Goal: Task Accomplishment & Management: Manage account settings

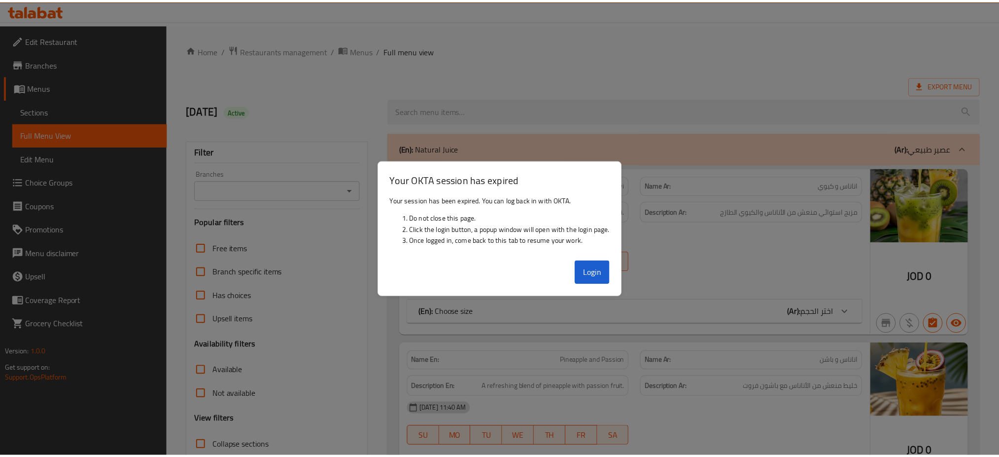
scroll to position [2630, 0]
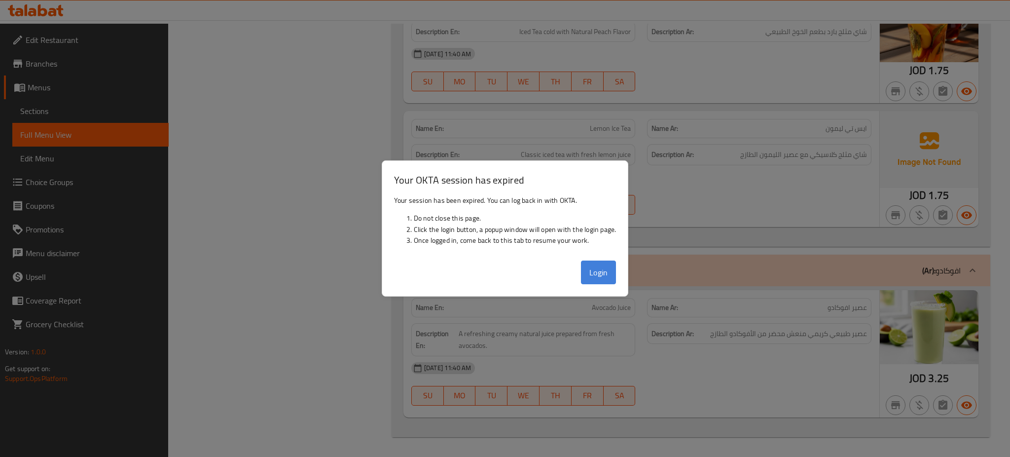
click at [598, 268] on button "Login" at bounding box center [599, 272] width 36 height 24
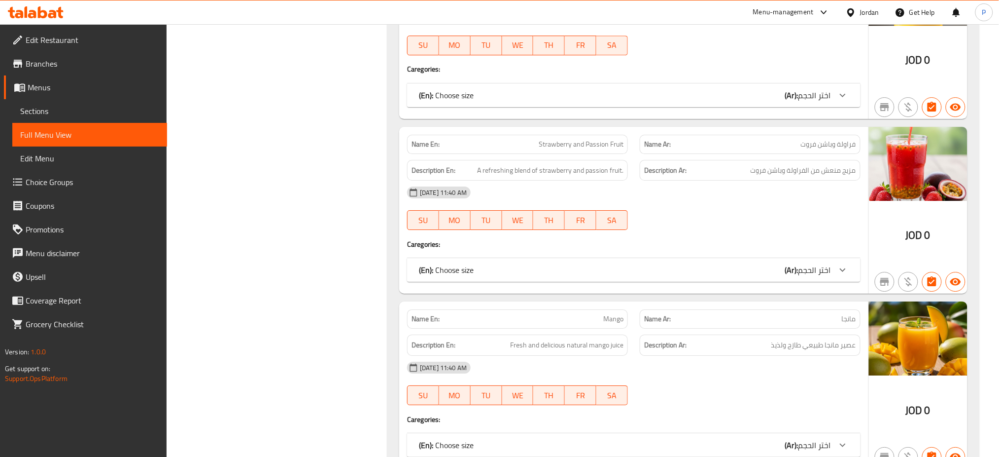
scroll to position [1093, 0]
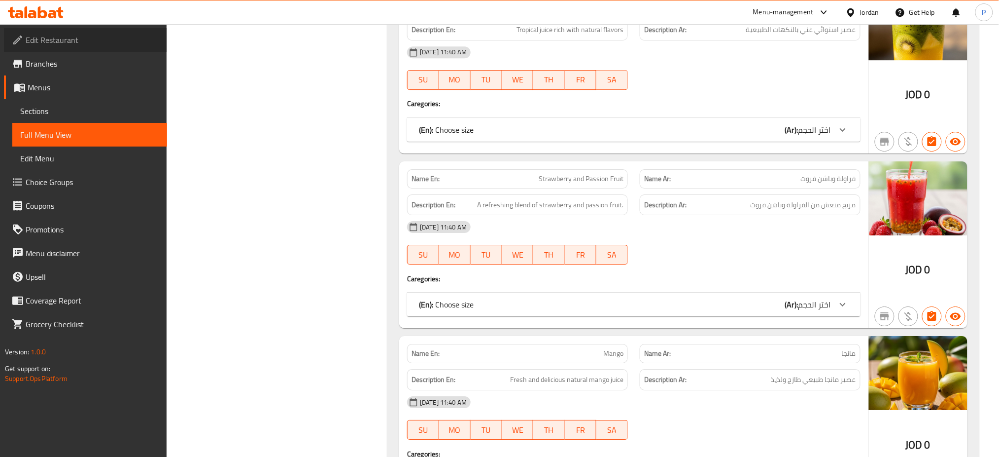
click at [78, 43] on span "Edit Restaurant" at bounding box center [93, 40] width 134 height 12
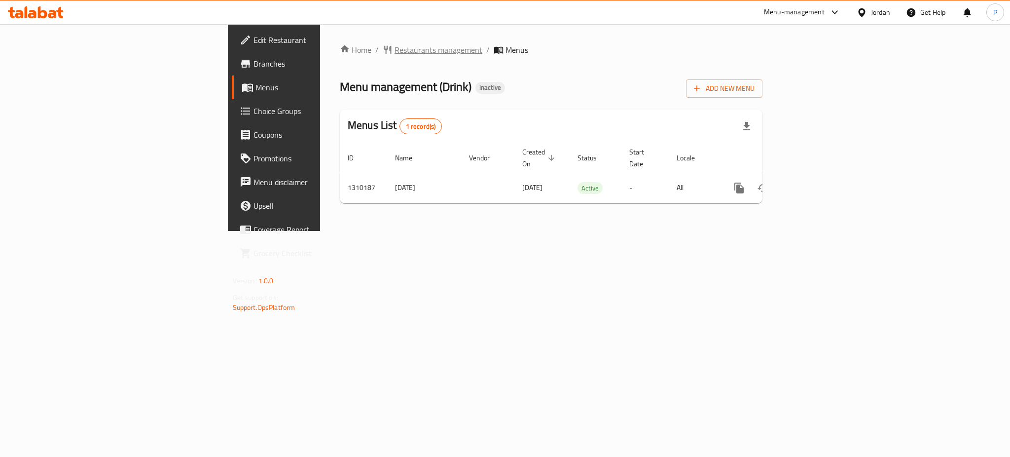
click at [394, 51] on span "Restaurants management" at bounding box center [438, 50] width 88 height 12
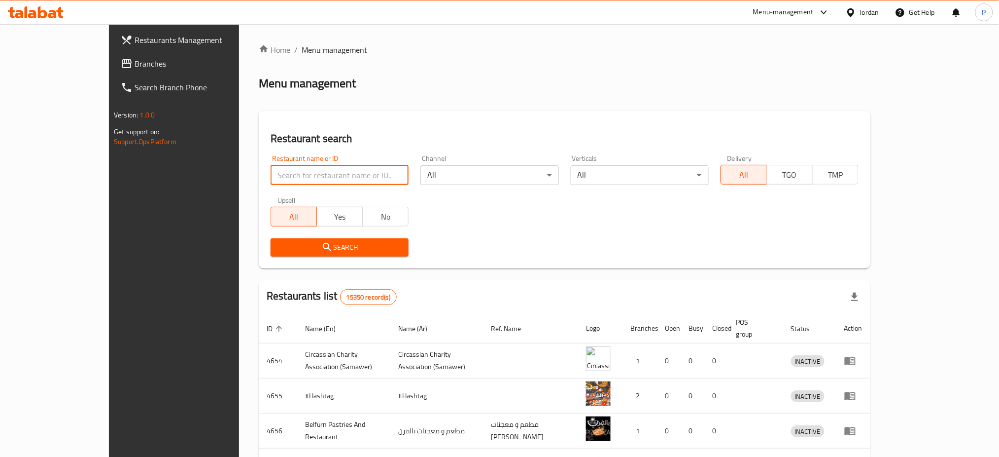
click at [291, 177] on input "search" at bounding box center [340, 175] width 138 height 20
paste input "ABU MAHMOUD"
click at [291, 177] on input "ABU MAHMOUD" at bounding box center [340, 175] width 138 height 20
type input "ABU MAHMOUD"
click button "Search" at bounding box center [340, 247] width 138 height 18
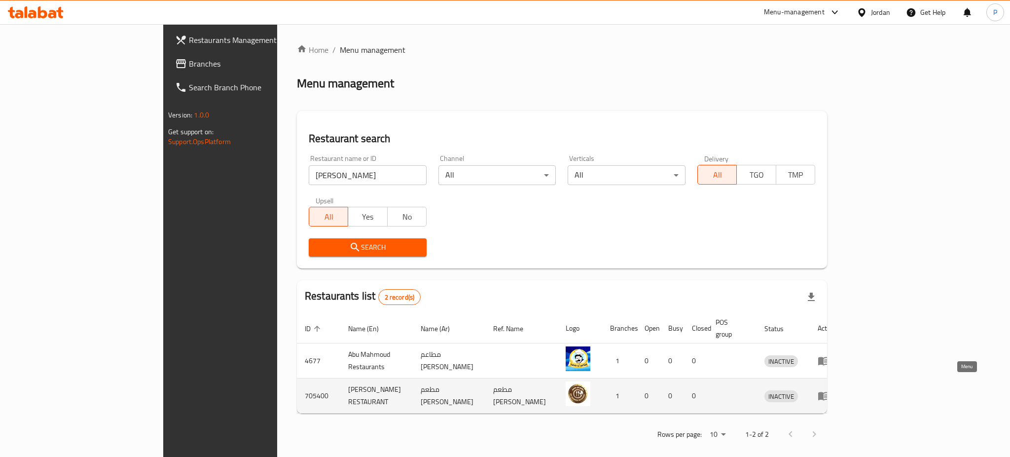
click at [829, 390] on icon "enhanced table" at bounding box center [824, 396] width 12 height 12
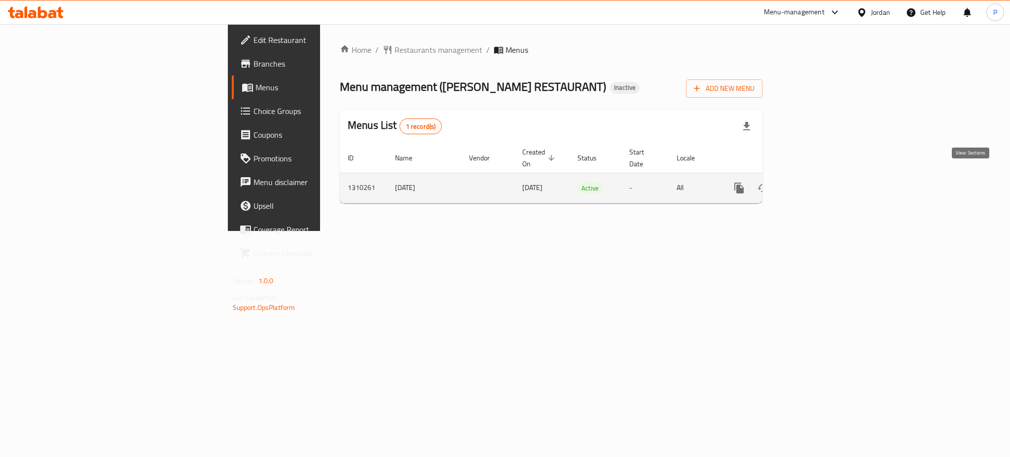
click at [822, 181] on link "enhanced table" at bounding box center [810, 188] width 24 height 24
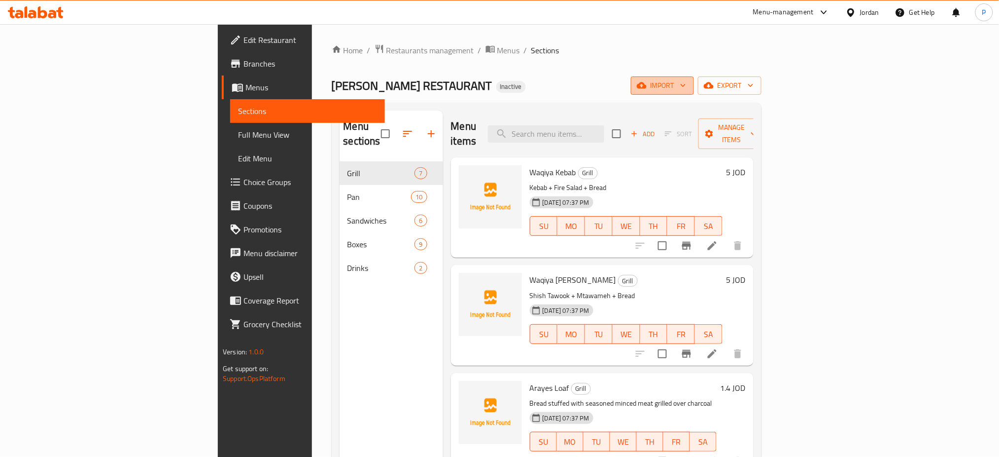
click at [686, 86] on icon "button" at bounding box center [683, 85] width 5 height 3
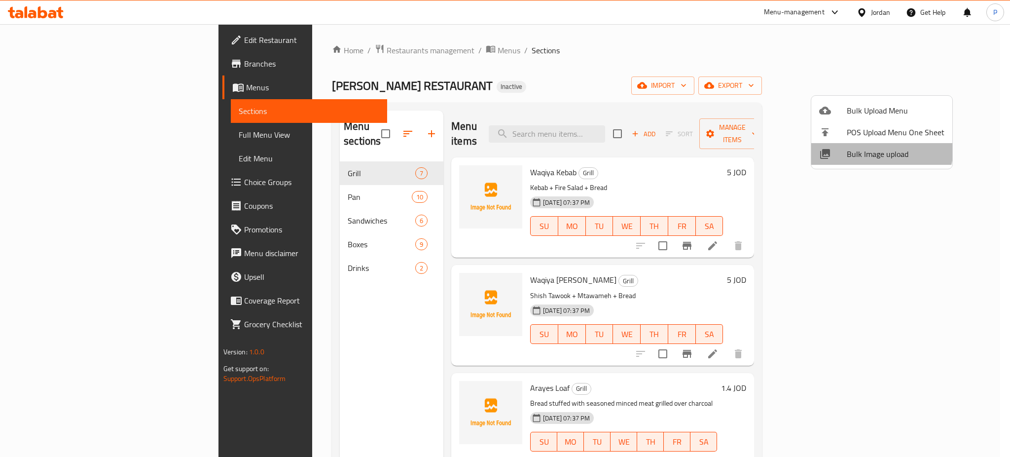
click at [861, 144] on li "Bulk Image upload" at bounding box center [881, 154] width 141 height 22
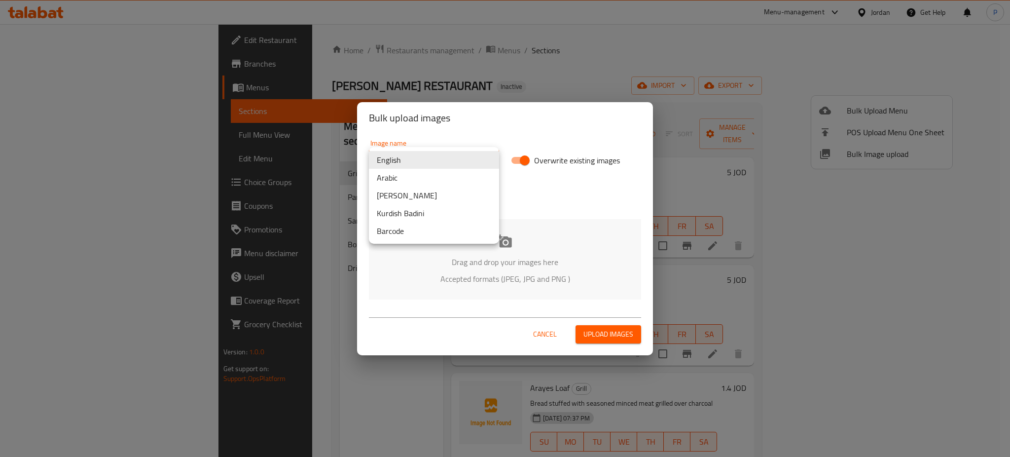
click at [427, 157] on body "​ Menu-management Jordan Get Help P Edit Restaurant Branches Menus Sections Ful…" at bounding box center [505, 240] width 1010 height 432
click at [391, 178] on li "Arabic" at bounding box center [434, 178] width 130 height 18
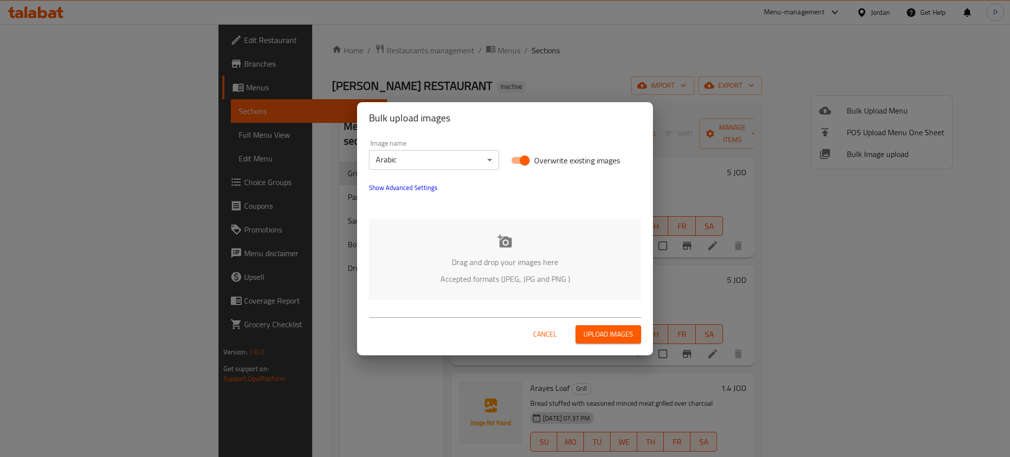
click at [505, 276] on p "Accepted formats (JPEG, JPG and PNG )" at bounding box center [505, 279] width 243 height 12
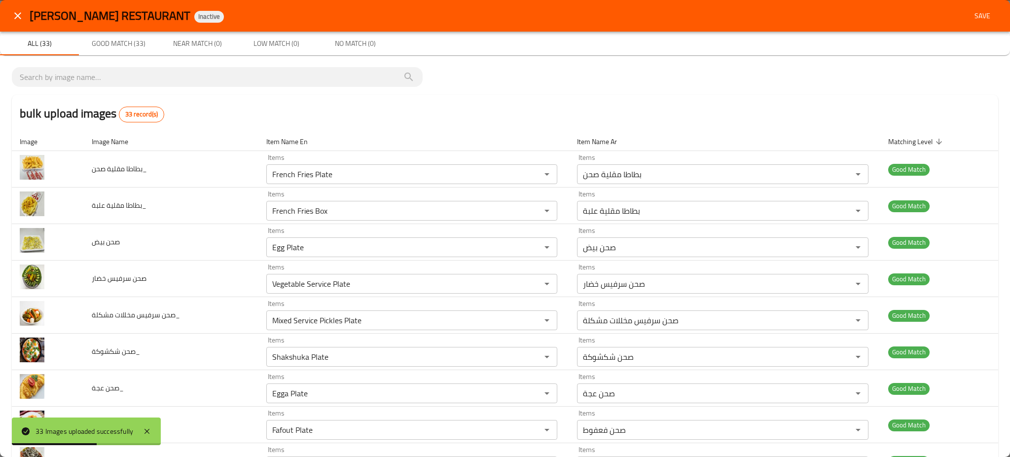
scroll to position [0, 0]
click at [969, 23] on button "Save" at bounding box center [982, 15] width 32 height 18
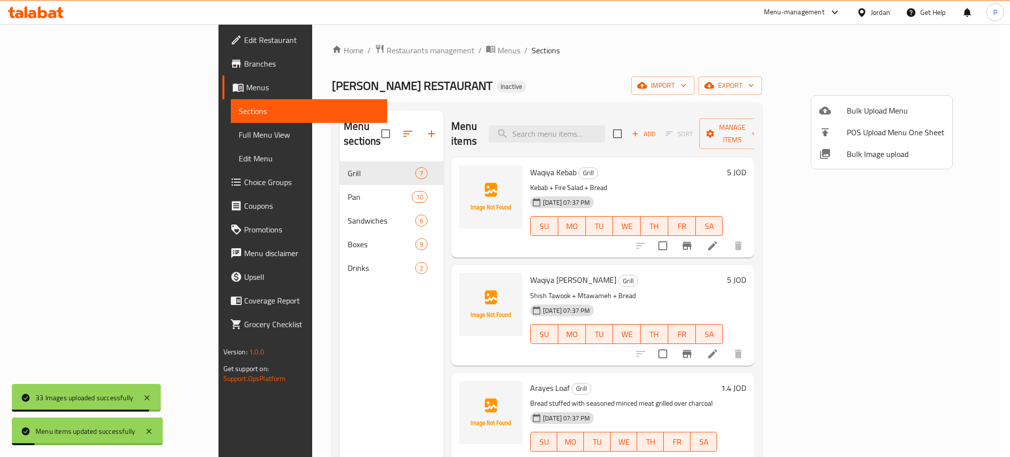
click at [319, 181] on div at bounding box center [505, 228] width 1010 height 457
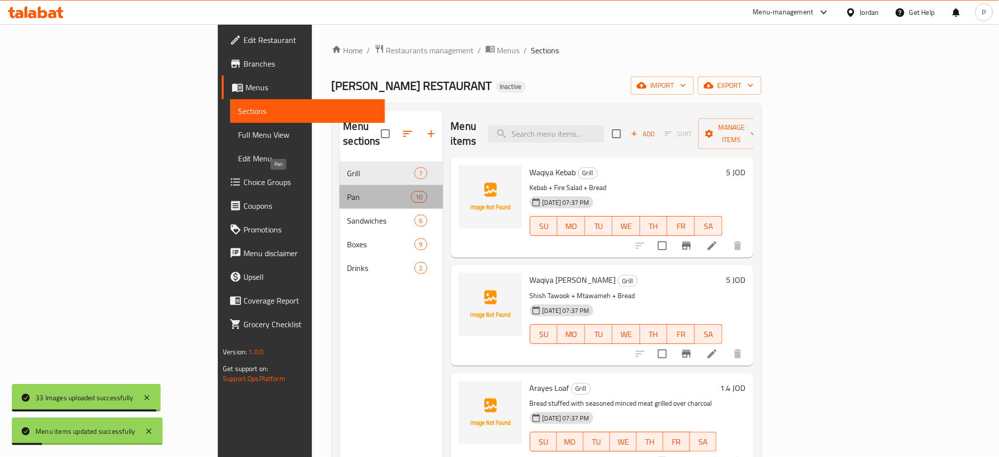
click at [348, 191] on span "Pan" at bounding box center [380, 197] width 64 height 12
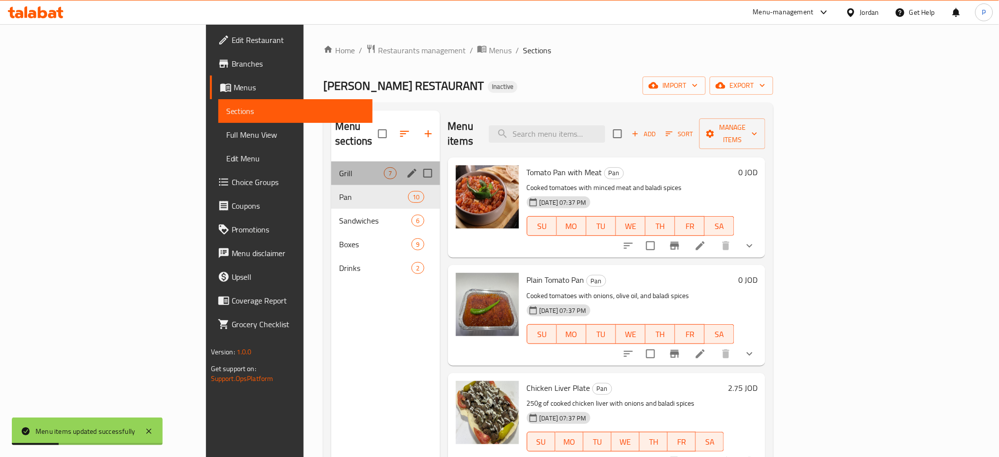
click at [345, 161] on div "Grill 7" at bounding box center [385, 173] width 108 height 24
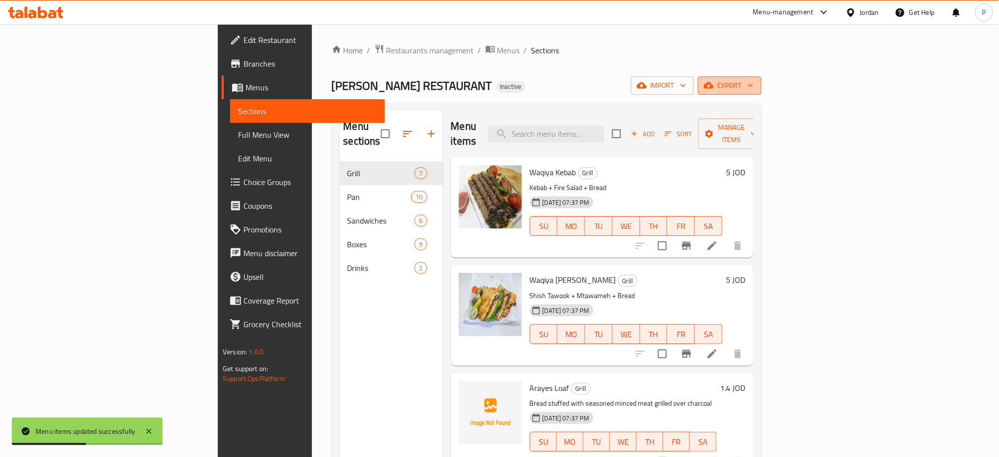
click at [754, 84] on span "export" at bounding box center [730, 85] width 48 height 12
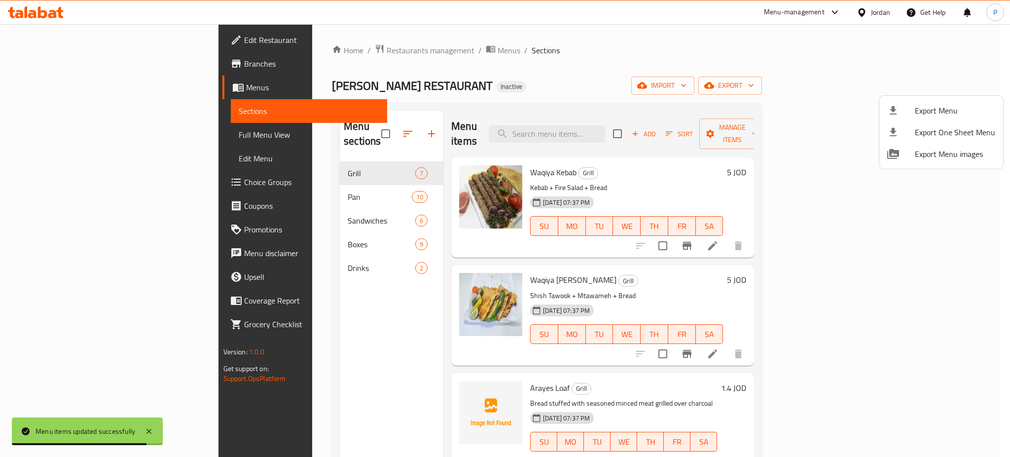
click at [133, 137] on div at bounding box center [505, 228] width 1010 height 457
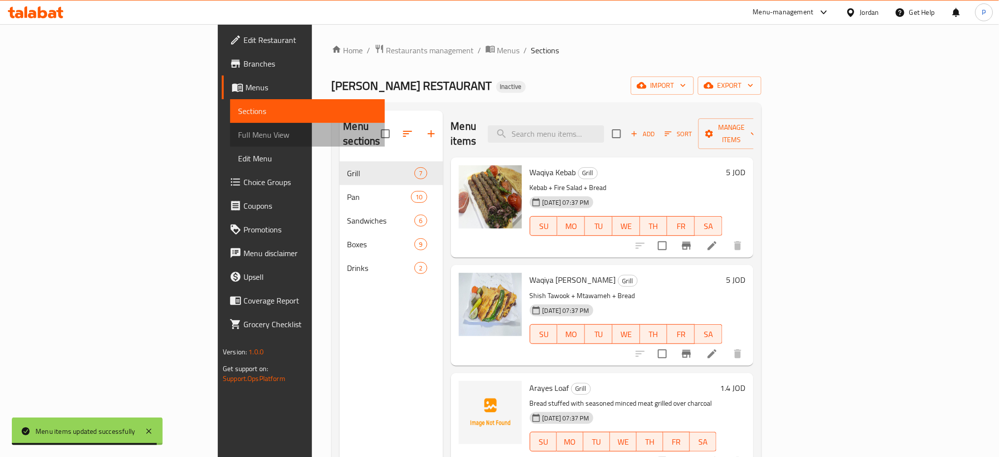
click at [238, 137] on span "Full Menu View" at bounding box center [307, 135] width 139 height 12
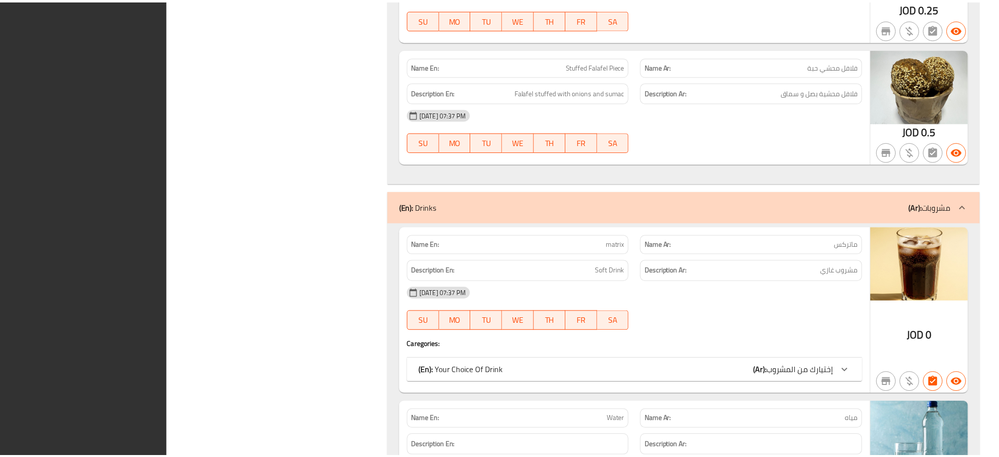
scroll to position [5054, 0]
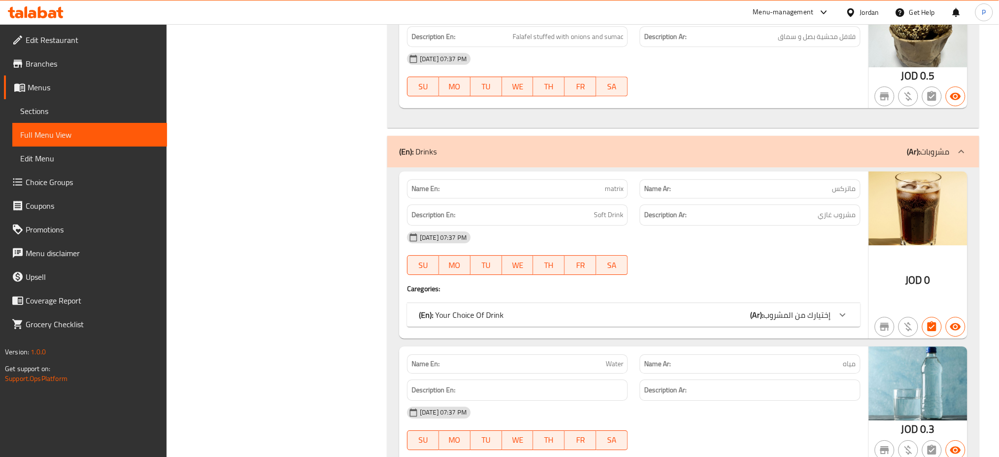
click at [869, 7] on div "Jordan" at bounding box center [869, 12] width 19 height 11
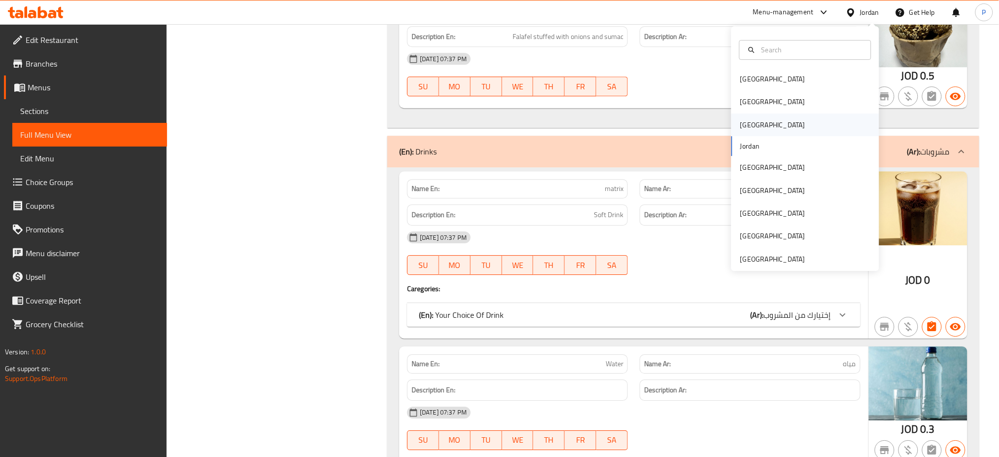
click at [767, 128] on div "Iraq" at bounding box center [806, 124] width 148 height 23
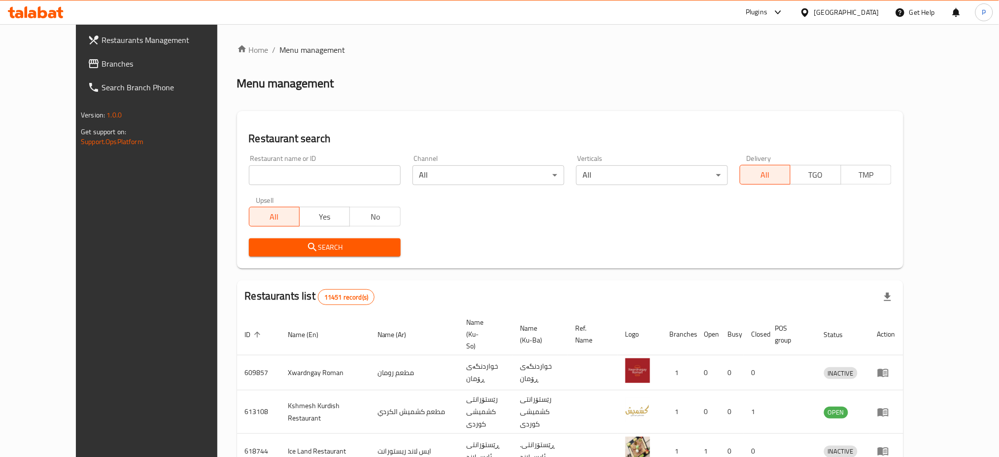
click at [320, 184] on input "search" at bounding box center [325, 175] width 152 height 20
paste input "Alban and Manaqish"
type input "Alban and Manaqish"
click button "Search" at bounding box center [325, 247] width 152 height 18
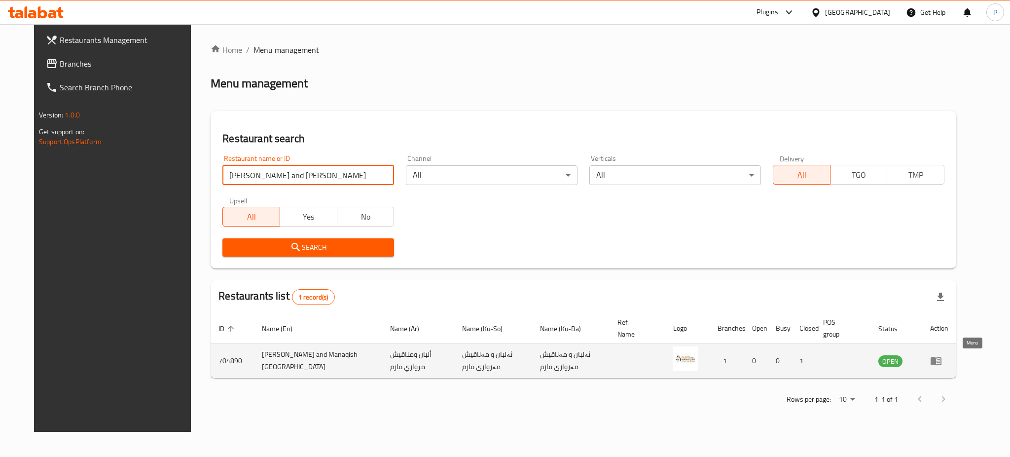
click at [940, 359] on icon "enhanced table" at bounding box center [937, 361] width 3 height 4
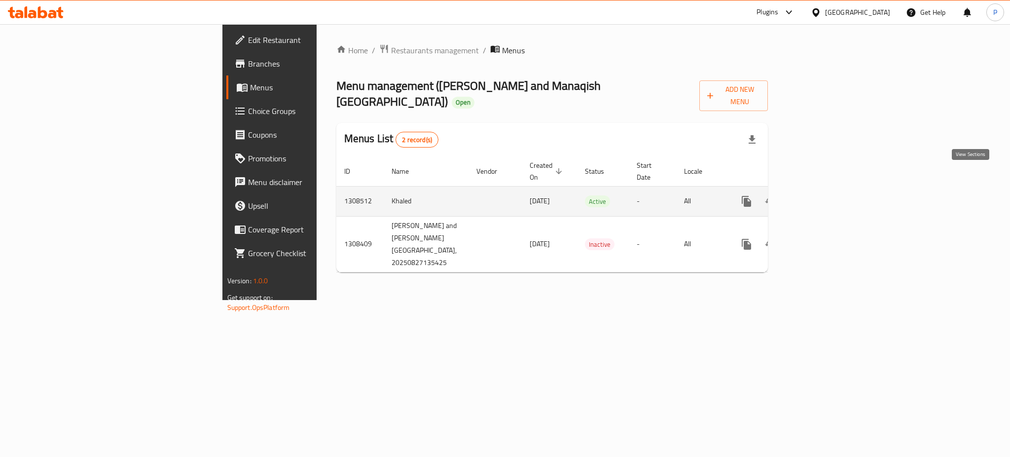
click at [829, 189] on link "enhanced table" at bounding box center [818, 201] width 24 height 24
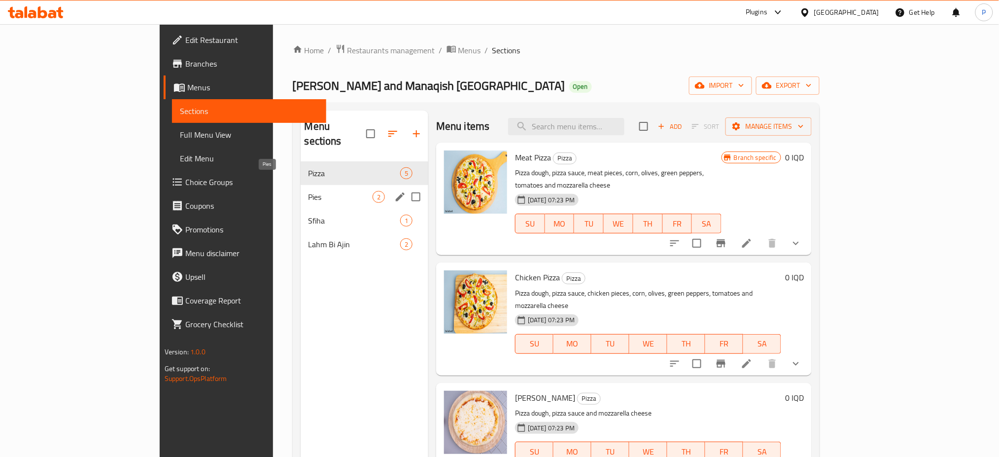
click at [309, 191] on span "Pies" at bounding box center [341, 197] width 64 height 12
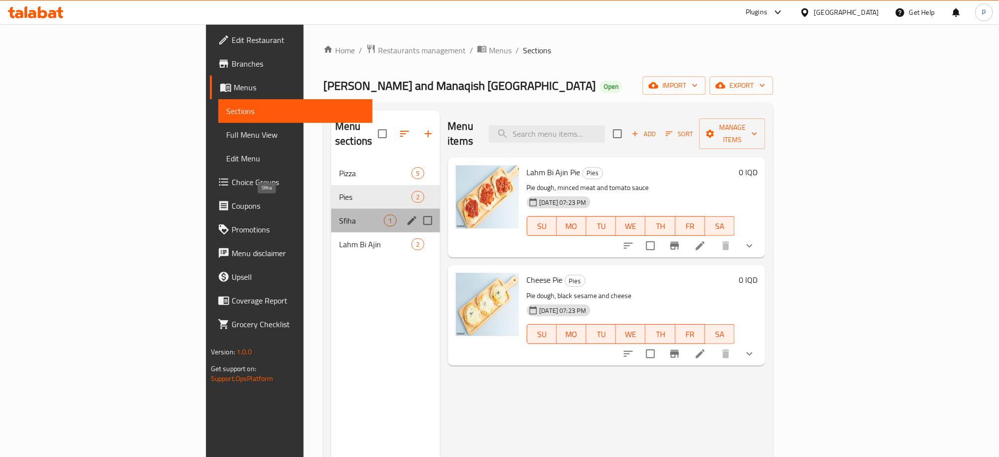
click at [339, 214] on span "Sfiha" at bounding box center [361, 220] width 45 height 12
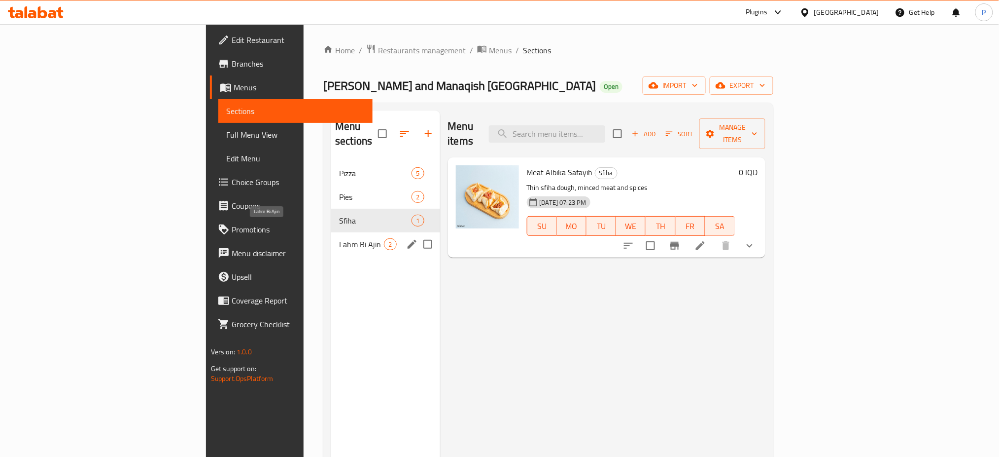
click at [339, 238] on span "Lahm Bi Ajin" at bounding box center [361, 244] width 45 height 12
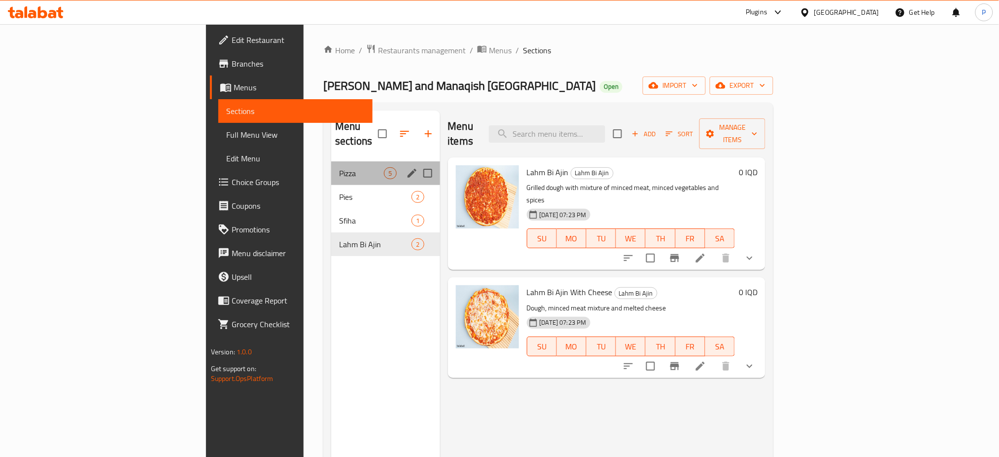
click at [331, 161] on div "Pizza 5" at bounding box center [385, 173] width 108 height 24
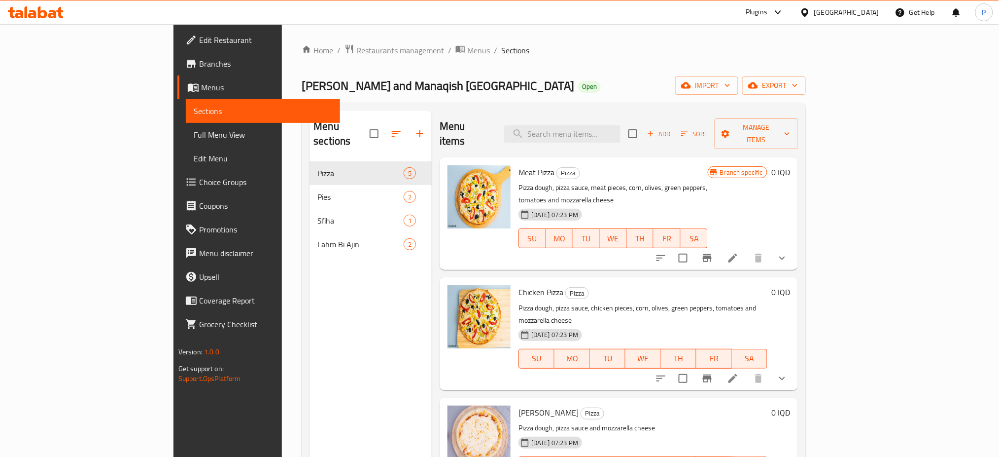
scroll to position [106, 0]
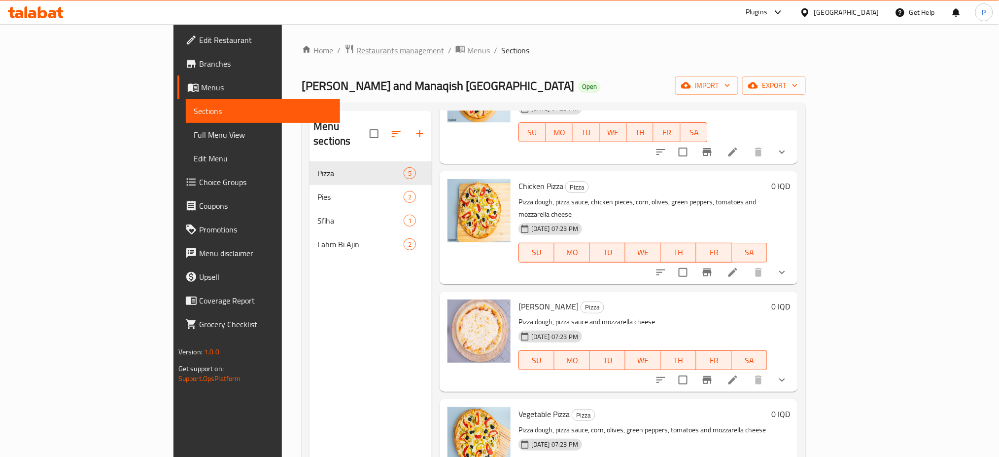
click at [356, 48] on span "Restaurants management" at bounding box center [400, 50] width 88 height 12
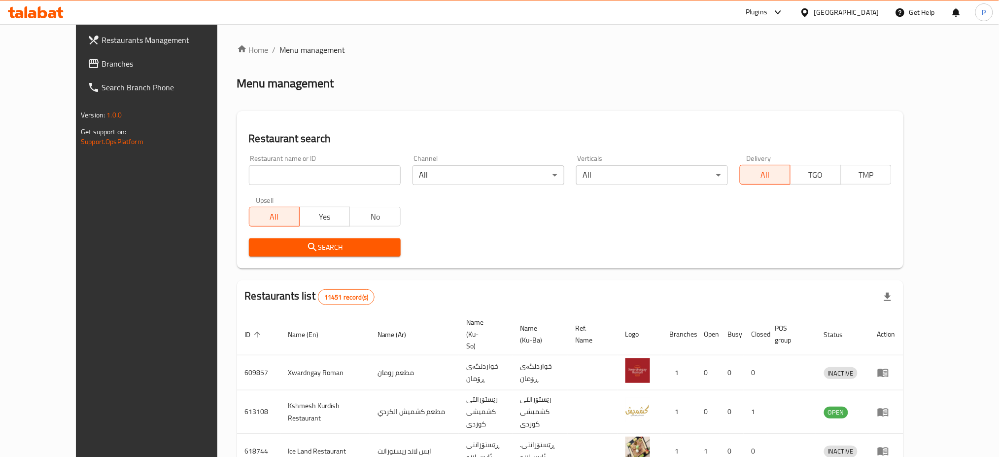
click at [331, 167] on input "search" at bounding box center [325, 175] width 152 height 20
paste input "Khaled Meats and Grills"
type input "Khaled Meats and Grills"
click button "Search" at bounding box center [325, 247] width 152 height 18
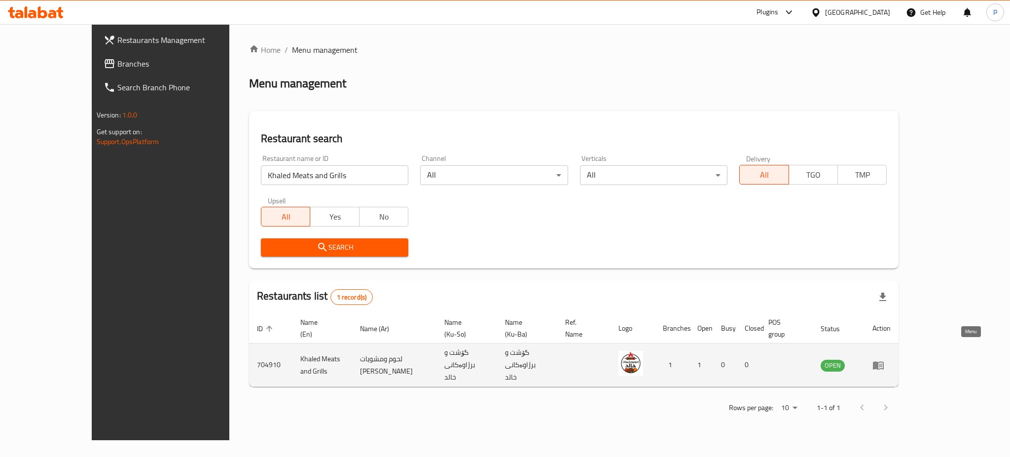
click at [884, 359] on icon "enhanced table" at bounding box center [878, 365] width 12 height 12
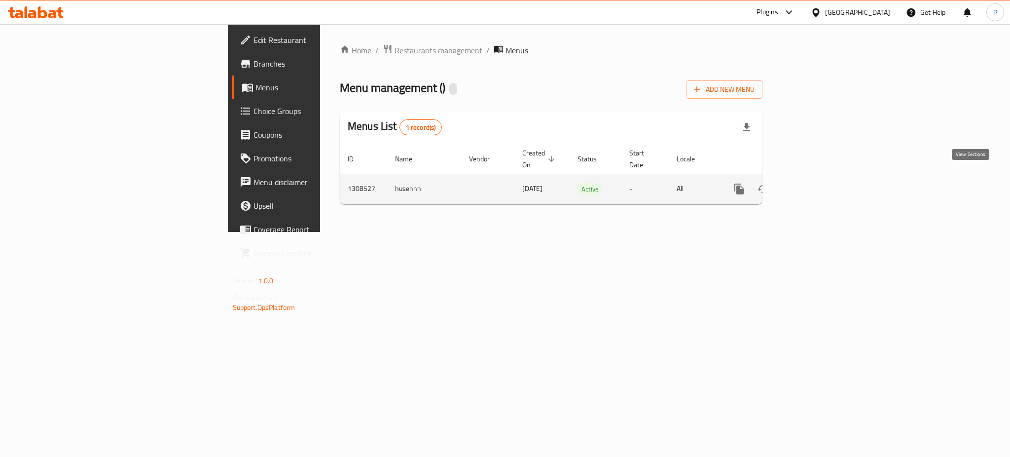
click at [822, 177] on link "enhanced table" at bounding box center [810, 189] width 24 height 24
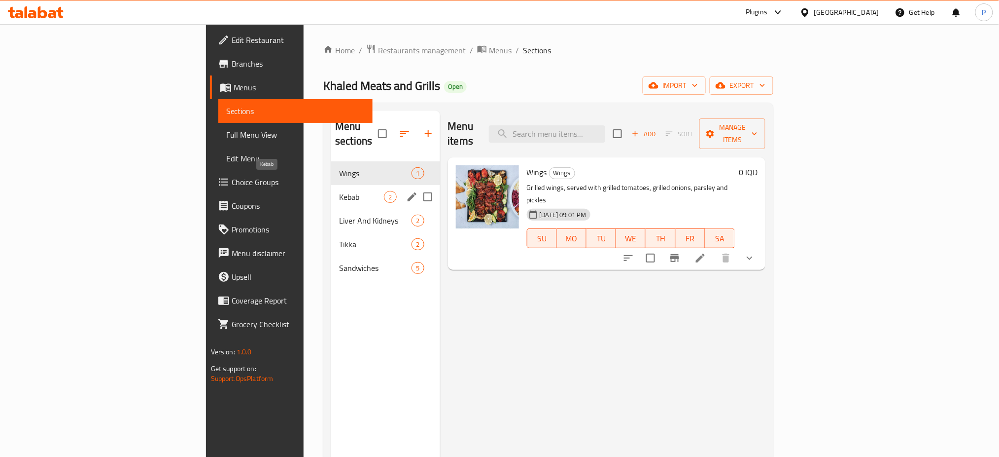
click at [339, 191] on span "Kebab" at bounding box center [361, 197] width 45 height 12
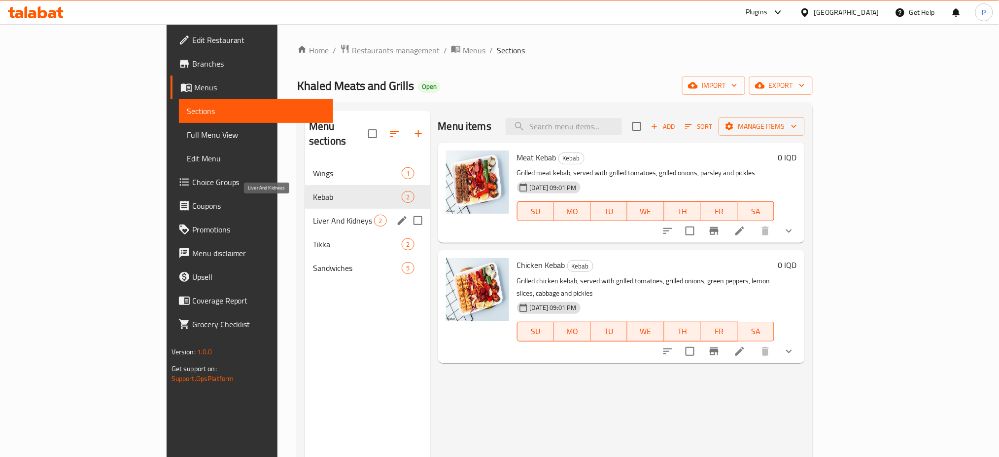
click at [316, 214] on span "Liver And Kidneys" at bounding box center [343, 220] width 61 height 12
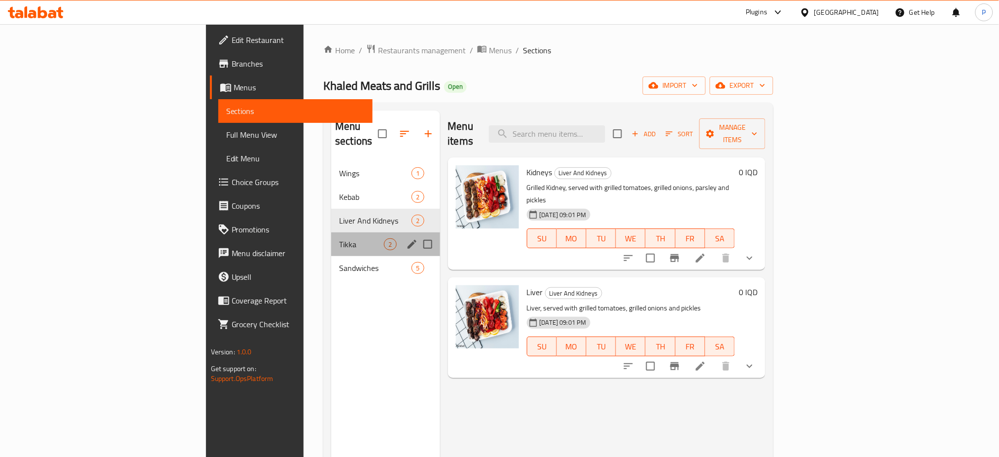
click at [331, 232] on div "Tikka 2" at bounding box center [385, 244] width 108 height 24
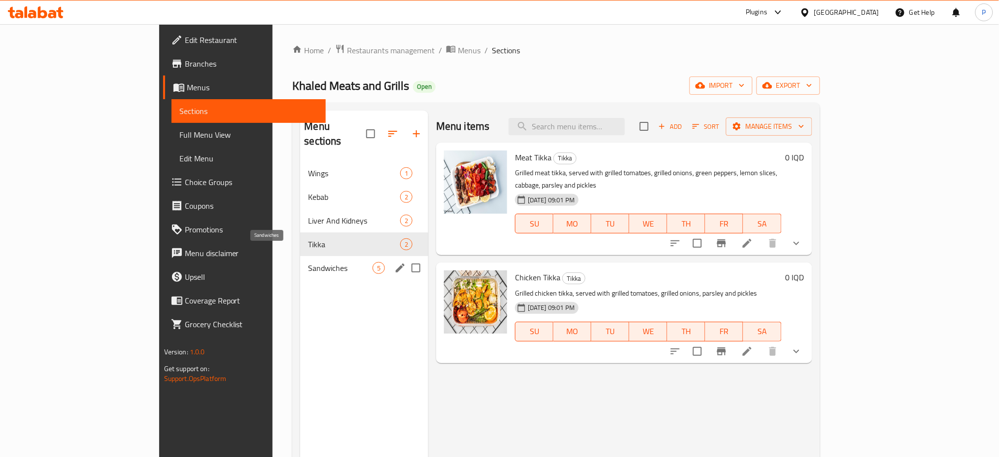
click at [310, 262] on span "Sandwiches" at bounding box center [340, 268] width 64 height 12
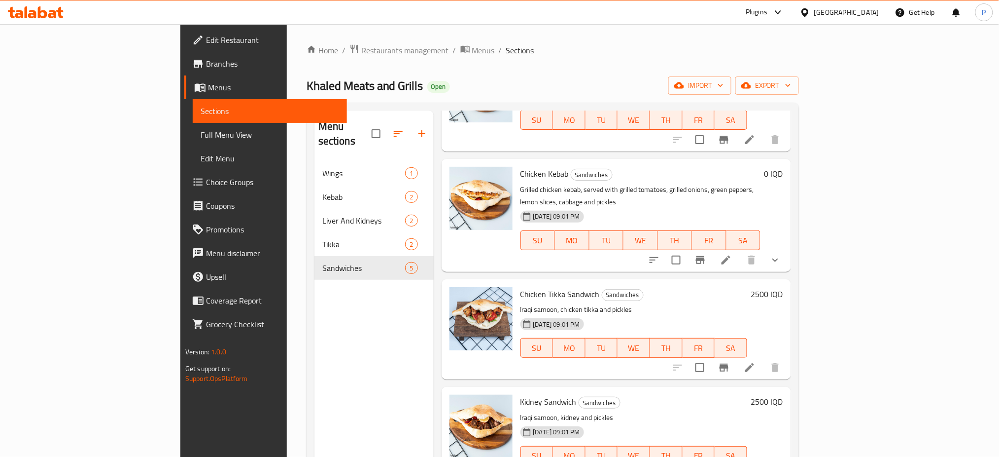
click at [307, 87] on span "Khaled Meats and Grills" at bounding box center [365, 85] width 117 height 22
copy span "Khaled Meats and Grills"
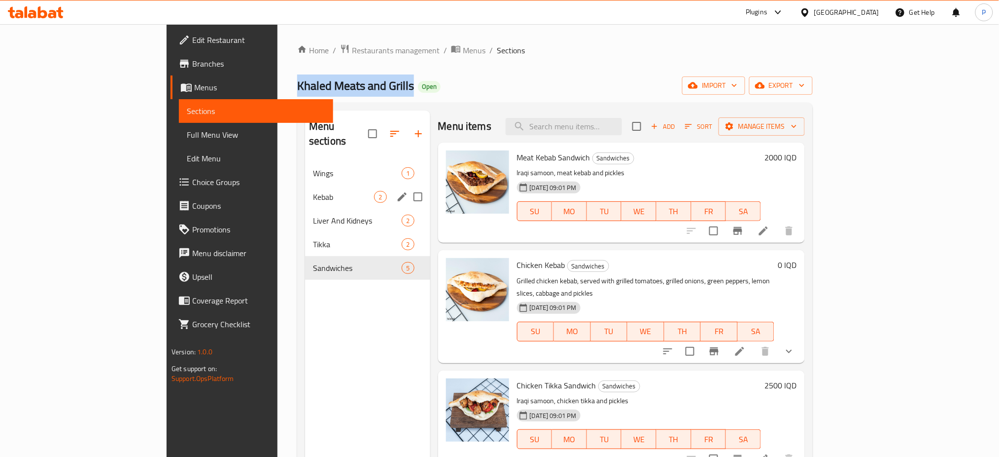
click at [313, 191] on span "Kebab" at bounding box center [343, 197] width 61 height 12
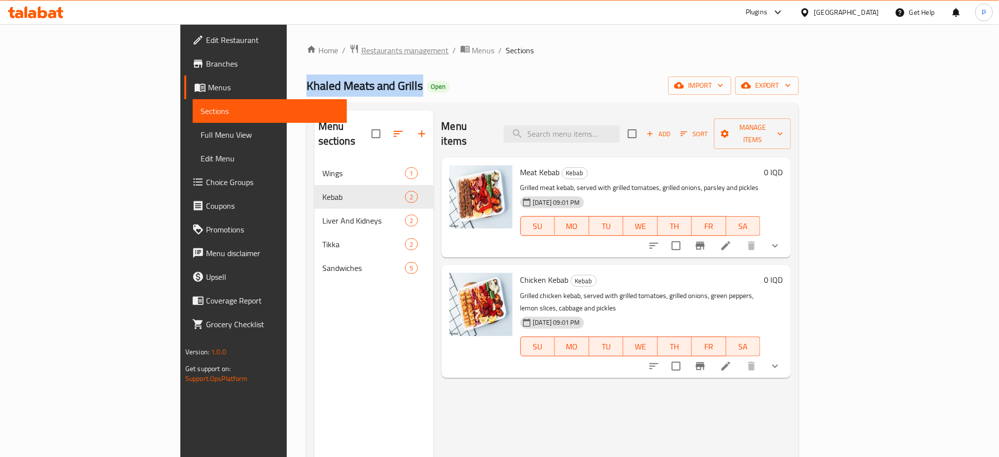
click at [361, 48] on span "Restaurants management" at bounding box center [405, 50] width 88 height 12
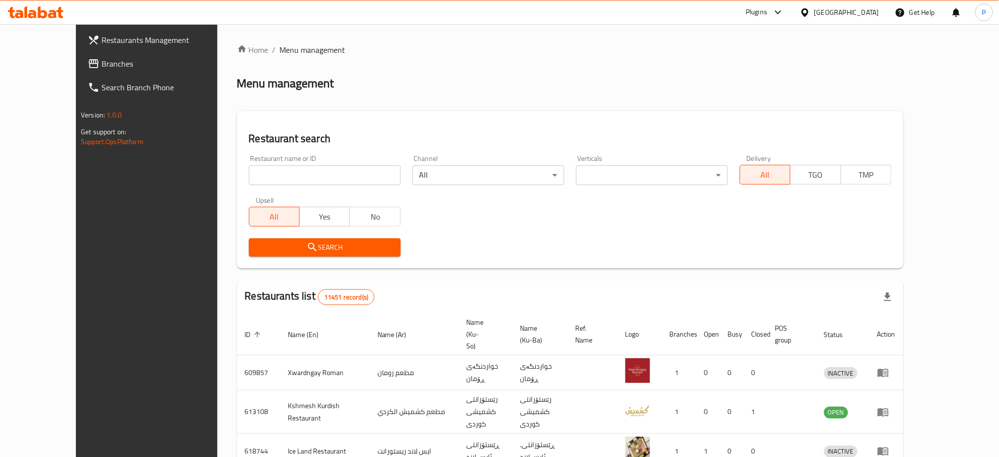
click at [311, 180] on input "search" at bounding box center [325, 175] width 152 height 20
paste input "Burger House"
type input "Burger House"
click button "Search" at bounding box center [325, 247] width 152 height 18
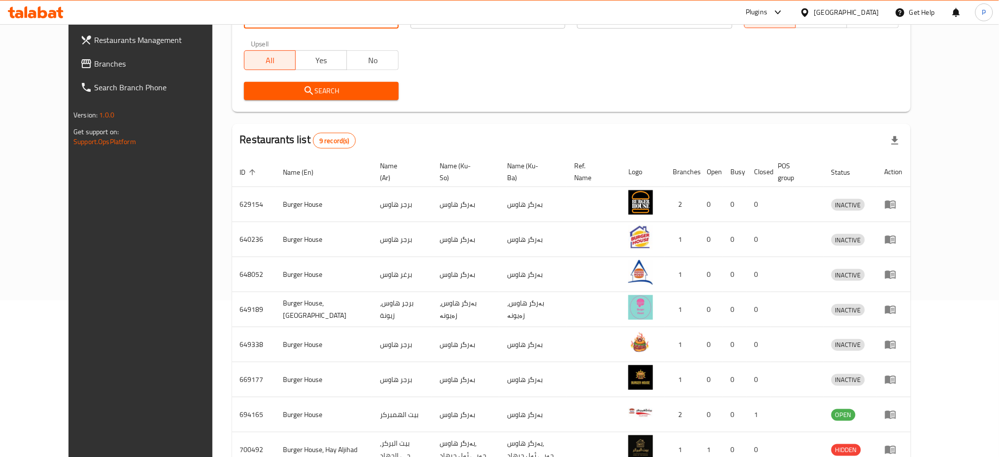
scroll to position [112, 0]
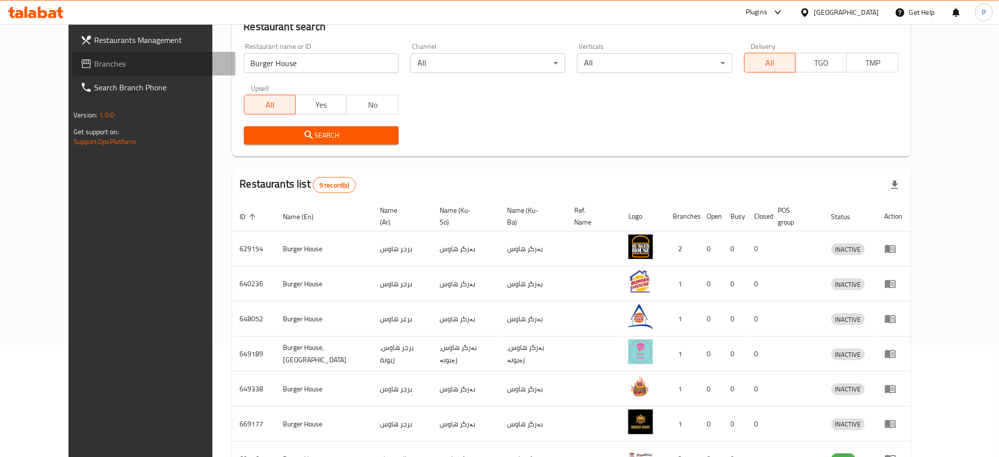
click at [104, 62] on span "Branches" at bounding box center [161, 64] width 134 height 12
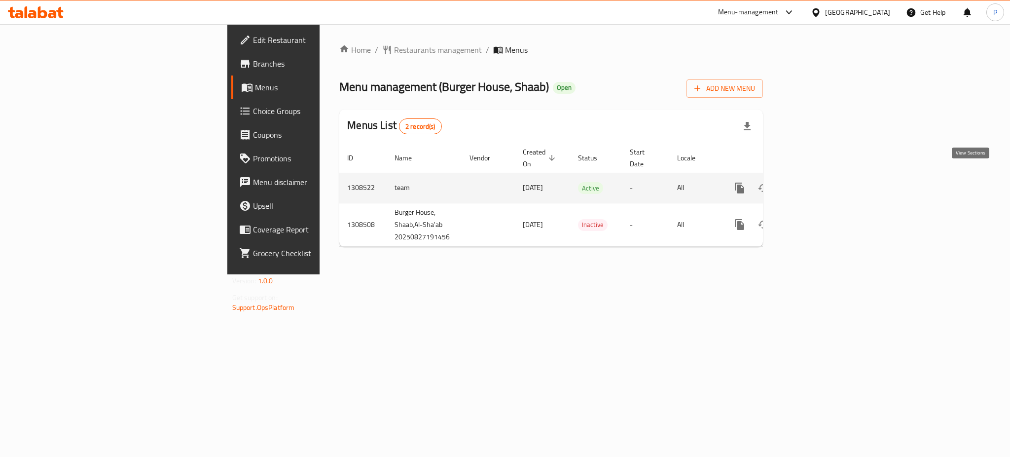
click at [817, 182] on icon "enhanced table" at bounding box center [811, 188] width 12 height 12
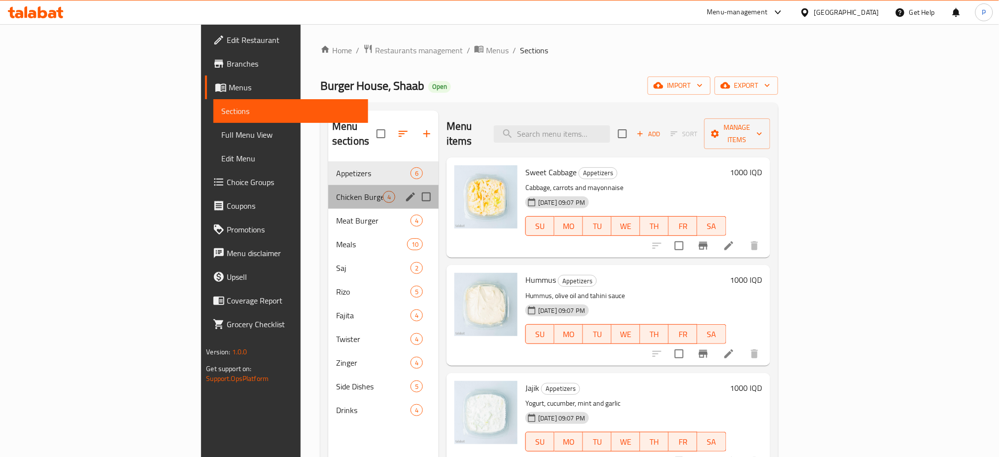
click at [328, 190] on div "Chicken Burger 4" at bounding box center [383, 197] width 110 height 24
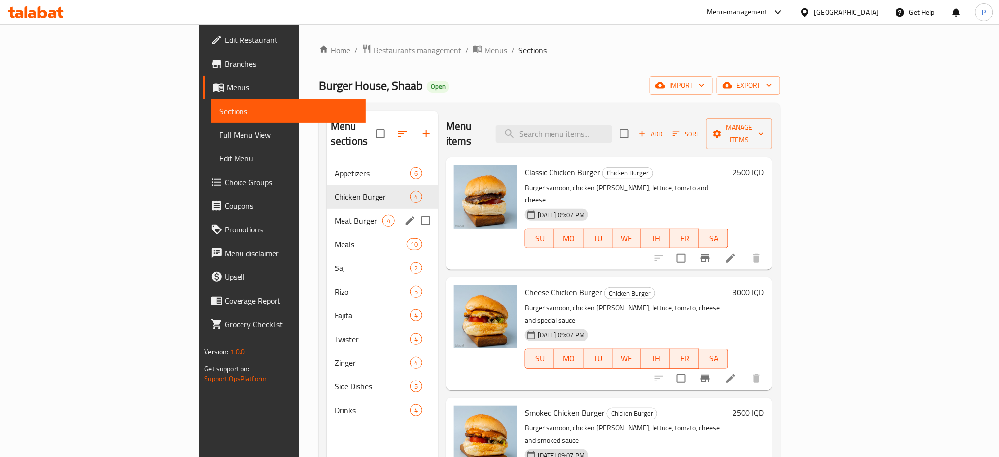
click at [327, 215] on div "Meat Burger 4" at bounding box center [382, 221] width 111 height 24
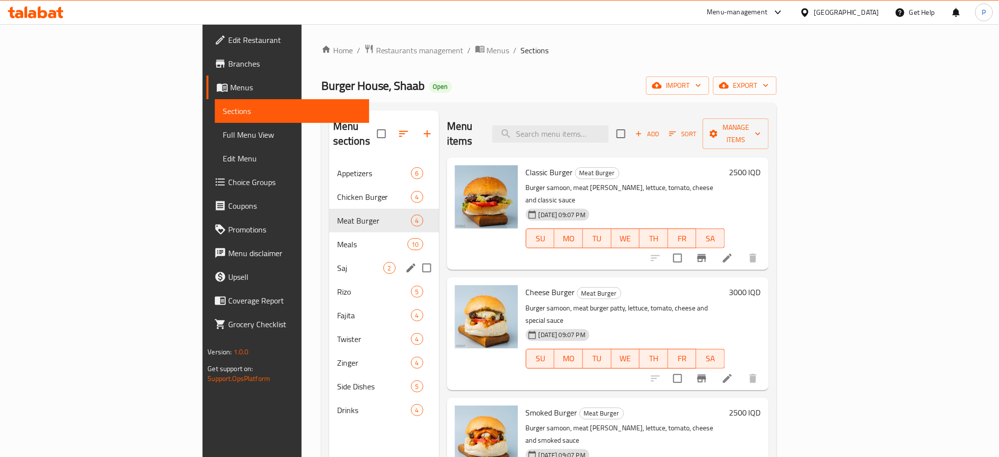
click at [337, 262] on span "Saj" at bounding box center [360, 268] width 46 height 12
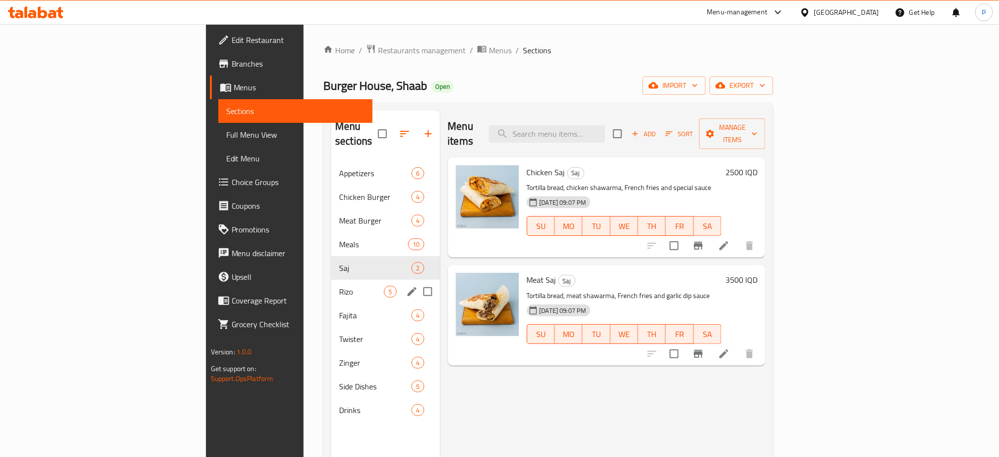
drag, startPoint x: 301, startPoint y: 268, endPoint x: 297, endPoint y: 274, distance: 6.7
click at [331, 280] on div "Rizo 5" at bounding box center [385, 292] width 108 height 24
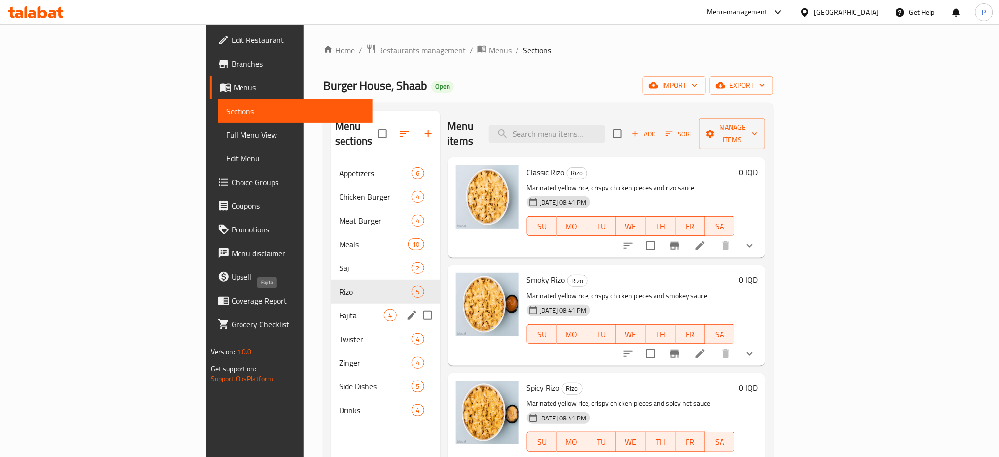
click at [331, 308] on div "Fajita 4" at bounding box center [385, 315] width 108 height 24
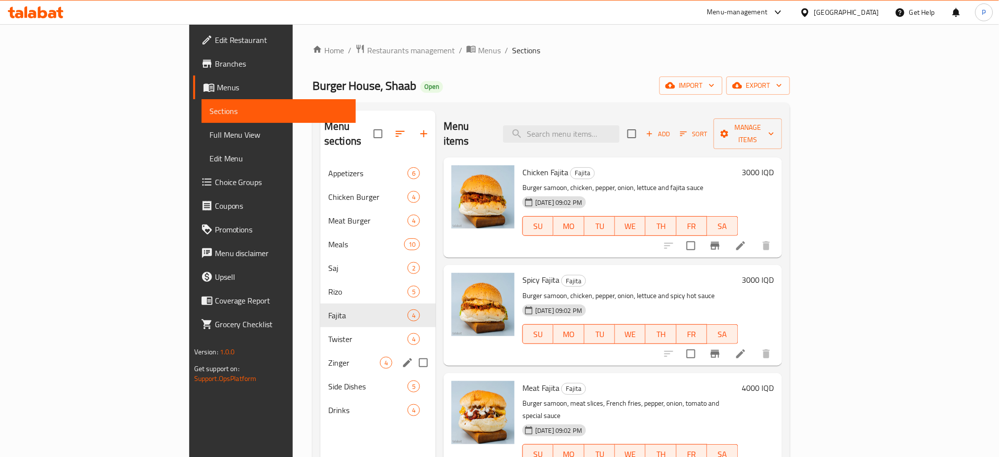
click at [328, 333] on span "Twister" at bounding box center [367, 339] width 79 height 12
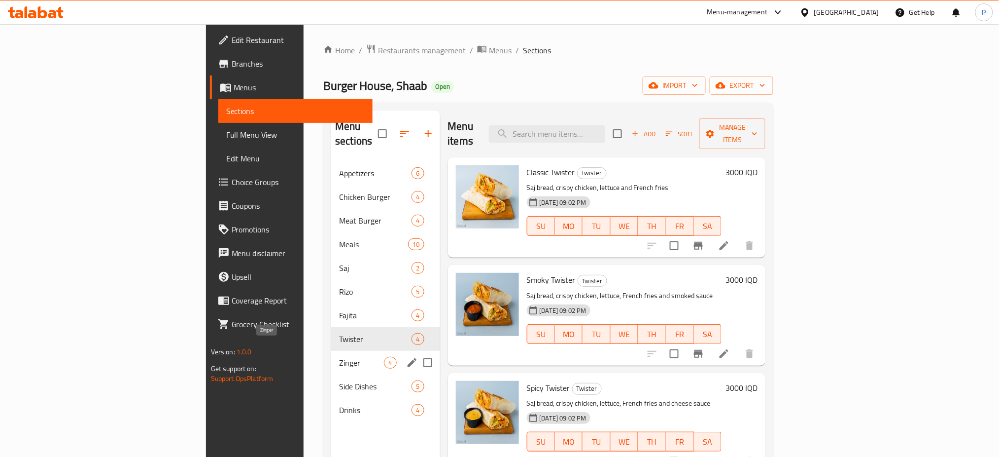
click at [339, 356] on span "Zinger" at bounding box center [361, 362] width 45 height 12
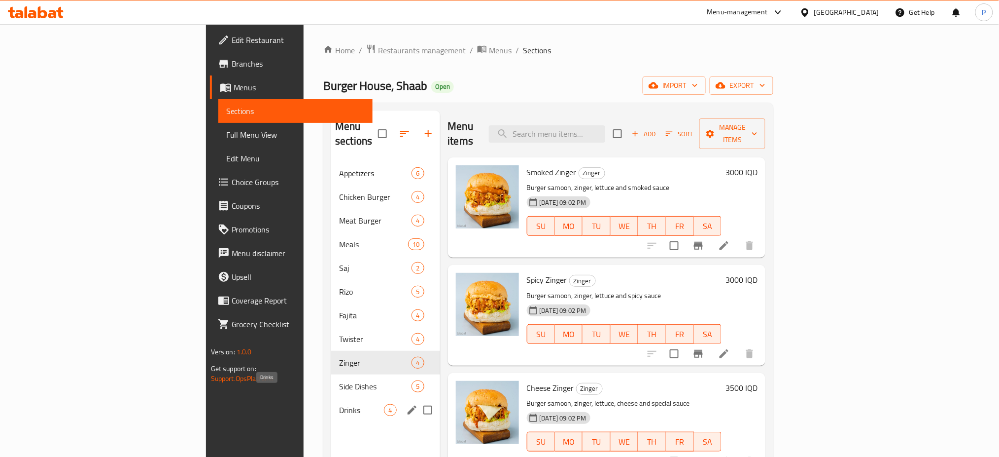
click at [339, 404] on span "Drinks" at bounding box center [361, 410] width 45 height 12
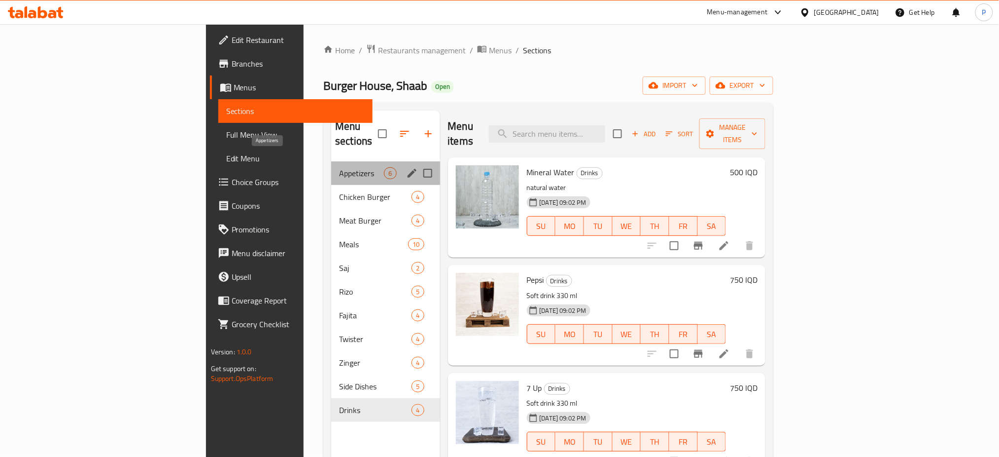
click at [339, 167] on span "Appetizers" at bounding box center [361, 173] width 45 height 12
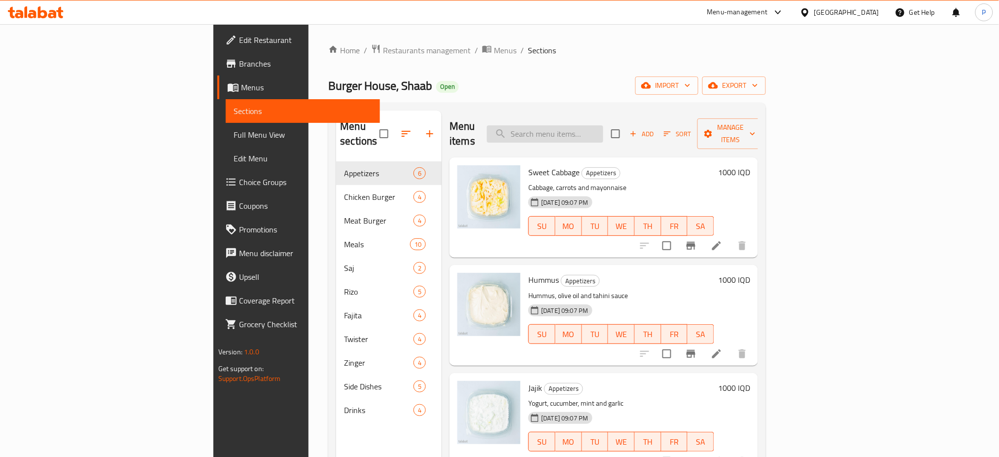
click at [604, 125] on input "search" at bounding box center [545, 133] width 116 height 17
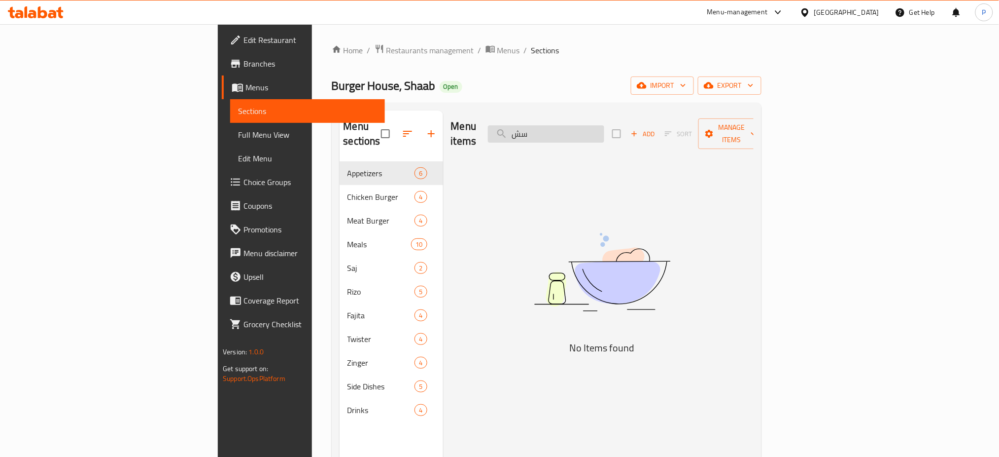
type input "س"
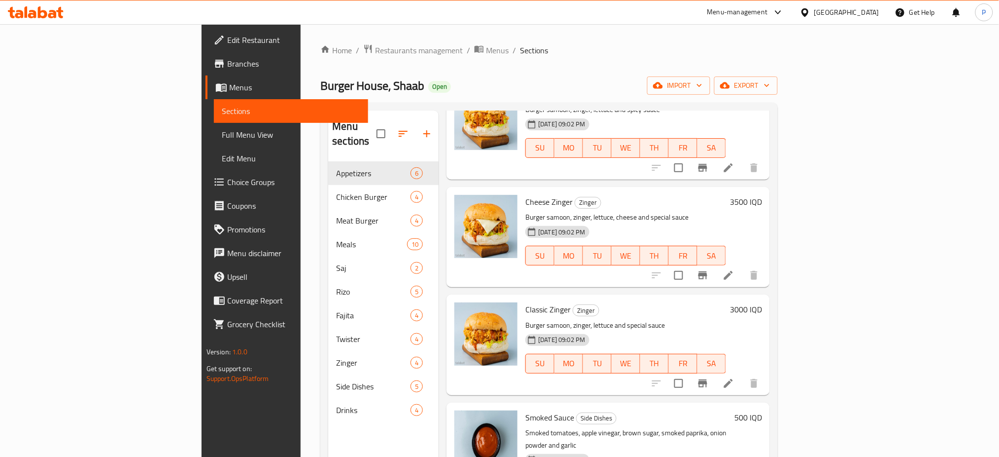
scroll to position [138, 0]
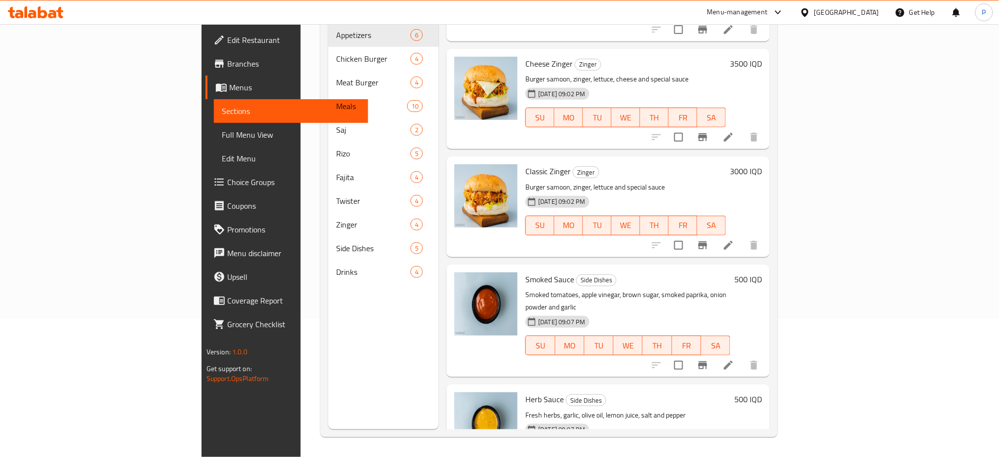
type input "sau"
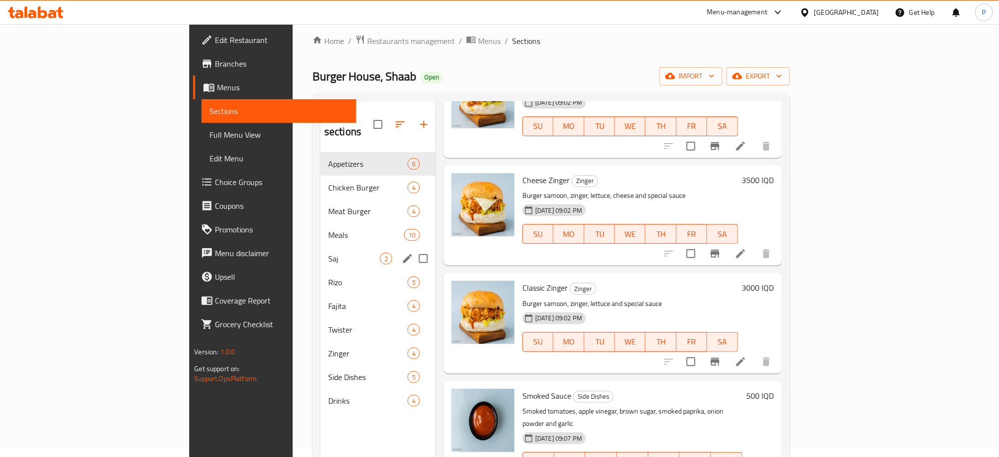
scroll to position [6, 0]
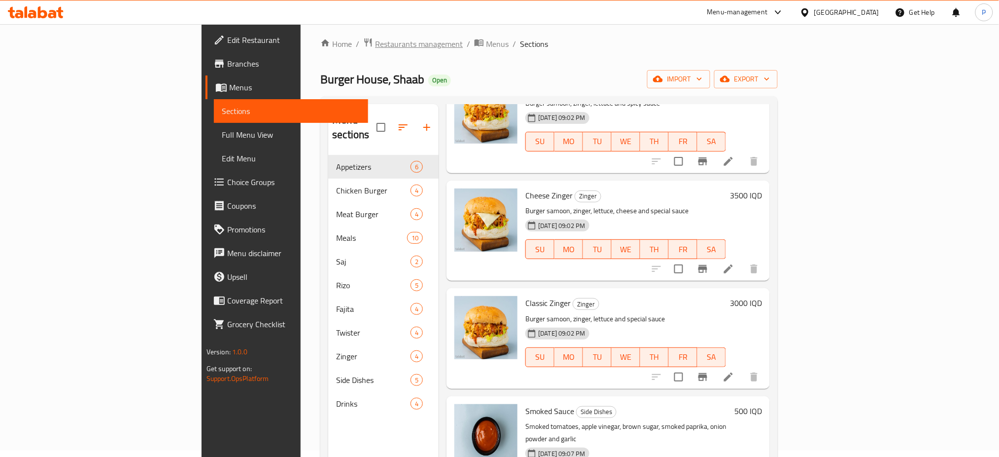
click at [375, 43] on span "Restaurants management" at bounding box center [419, 44] width 88 height 12
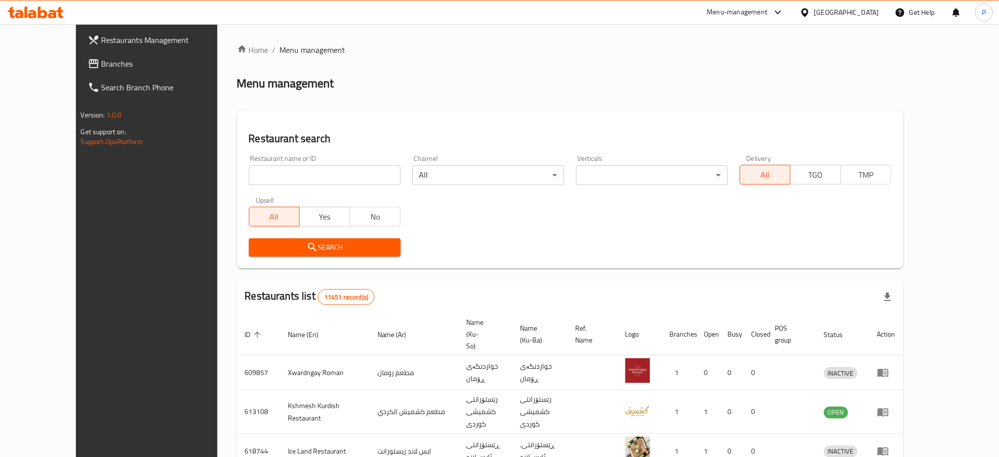
click at [298, 161] on div "Restaurant name or ID Restaurant name or ID" at bounding box center [325, 170] width 152 height 30
click at [297, 160] on div "Restaurant name or ID Restaurant name or ID" at bounding box center [325, 170] width 152 height 30
click at [291, 180] on input "search" at bounding box center [325, 175] width 152 height 20
paste input "341422029"
click button "Search" at bounding box center [325, 247] width 152 height 18
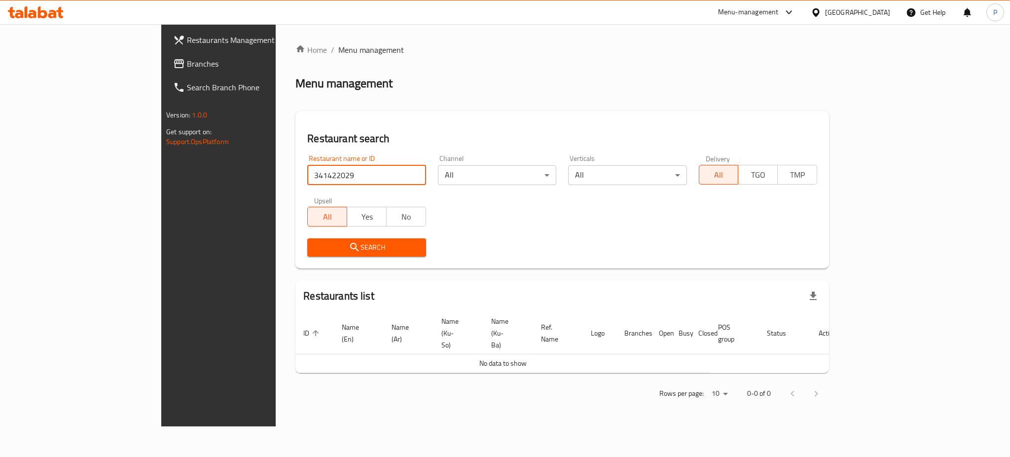
click at [307, 170] on input "341422029" at bounding box center [366, 175] width 118 height 20
paste input "O"
type input "O9"
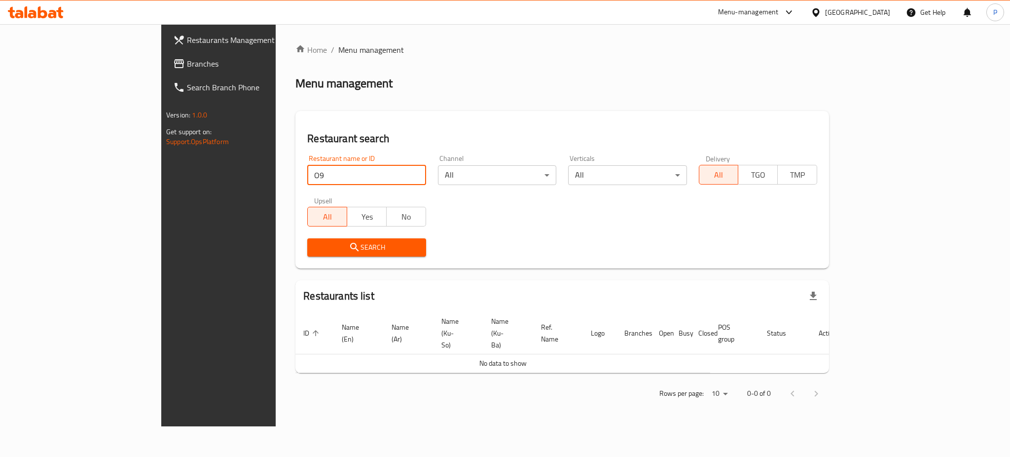
click at [295, 266] on div "Restaurant search Restaurant name or ID O9 Restaurant name or ID Channel All ​ …" at bounding box center [562, 189] width 534 height 157
click at [315, 247] on span "Search" at bounding box center [366, 247] width 103 height 12
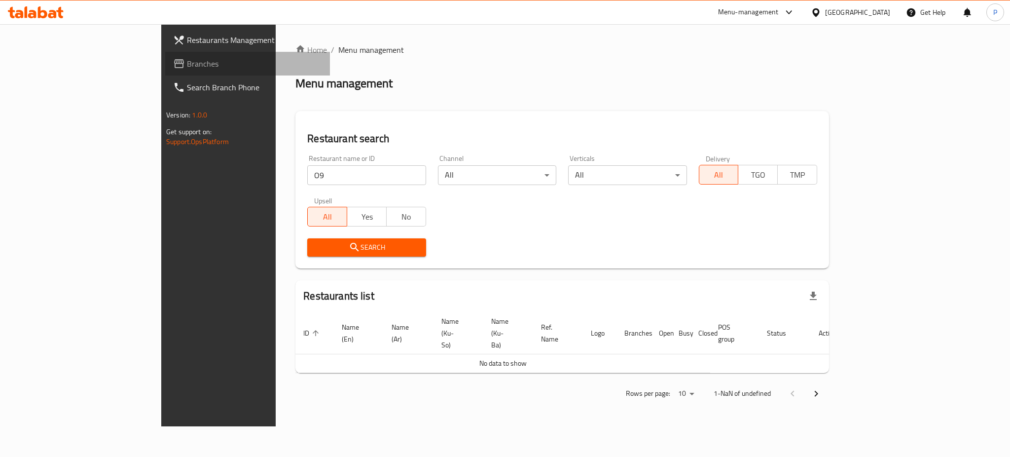
click at [187, 65] on span "Branches" at bounding box center [254, 64] width 135 height 12
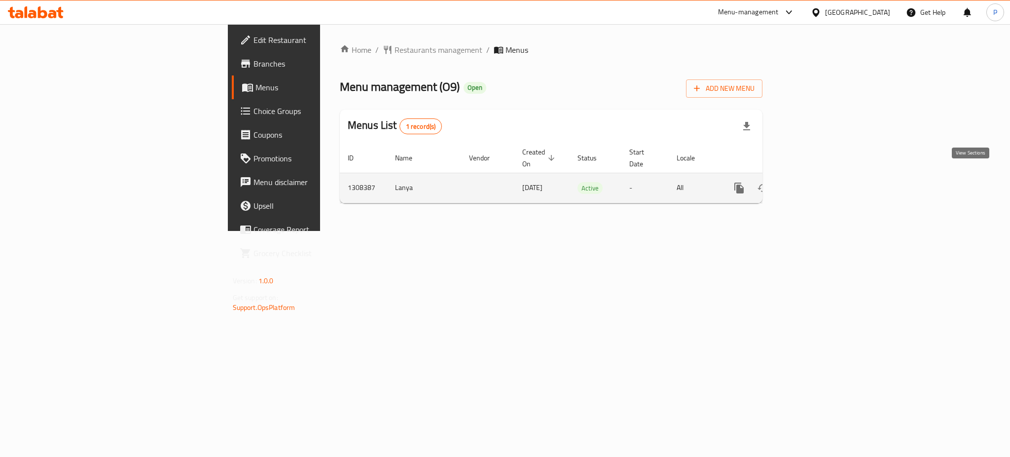
click at [816, 182] on icon "enhanced table" at bounding box center [810, 188] width 12 height 12
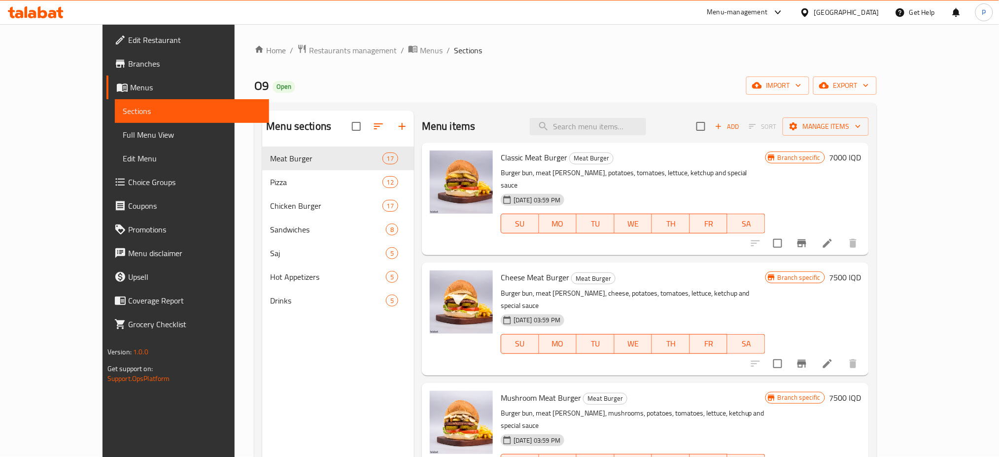
click at [809, 9] on icon at bounding box center [805, 12] width 7 height 8
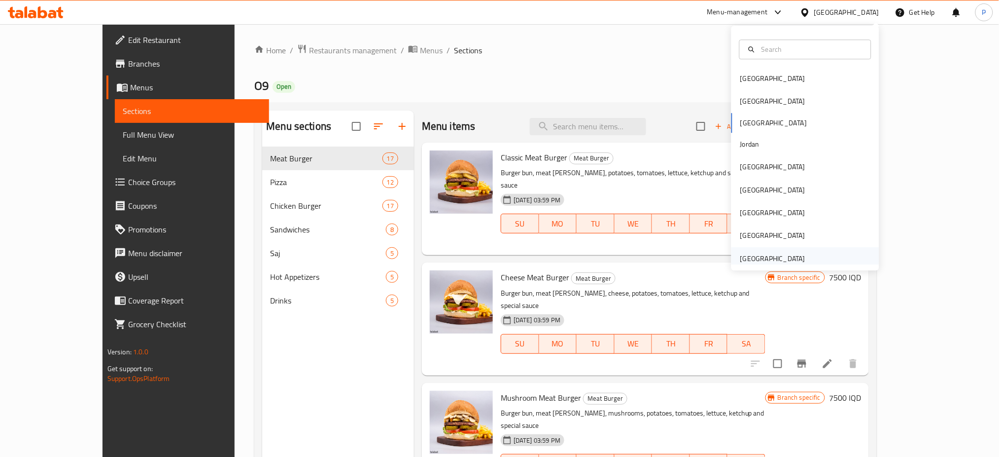
click at [748, 253] on div "[GEOGRAPHIC_DATA]" at bounding box center [773, 258] width 65 height 11
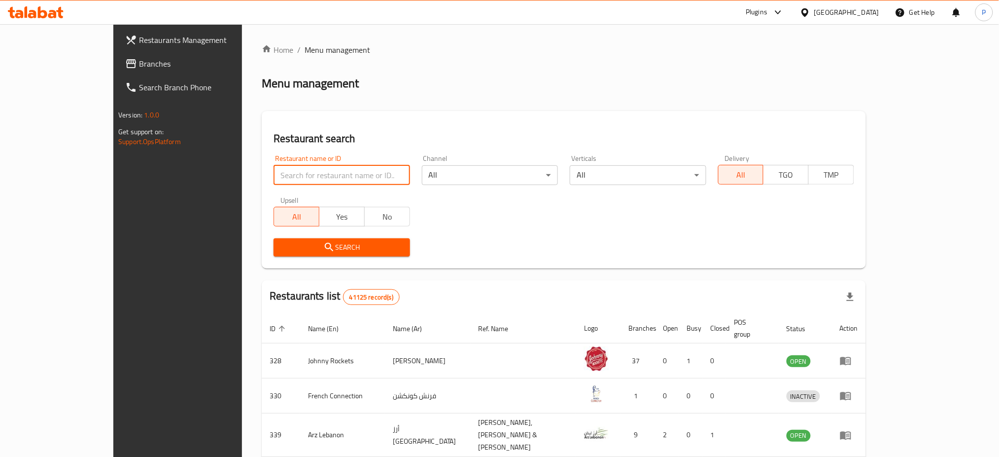
click at [340, 177] on input "search" at bounding box center [342, 175] width 136 height 20
paste input "Dragon Bite Contact Email managmentpardesidarbar@gmail.com"
type input "Dragon Bite Contact Email managmentpardesidarbar@gmail.com"
click at [365, 167] on input "search" at bounding box center [342, 175] width 136 height 20
paste input "Dragon Bite"
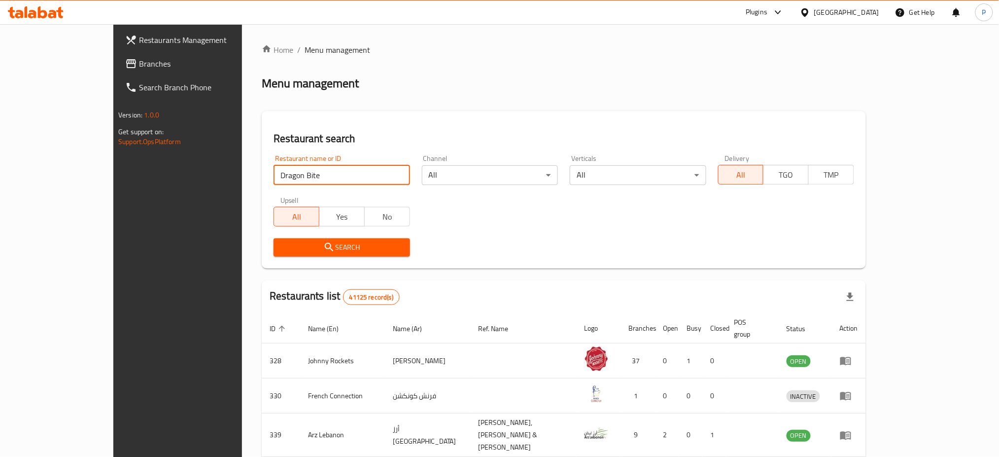
type input "Dragon Bite"
click button "Search" at bounding box center [342, 247] width 136 height 18
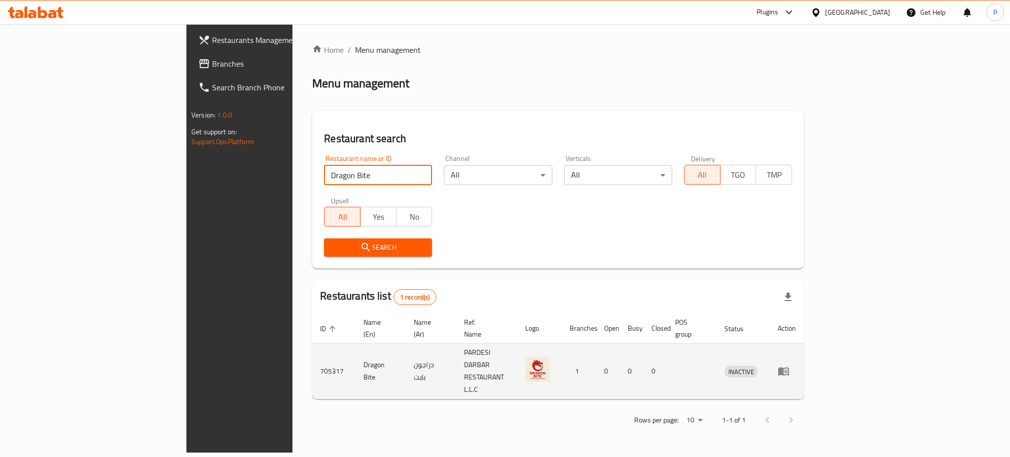
click at [789, 367] on icon "enhanced table" at bounding box center [783, 371] width 11 height 8
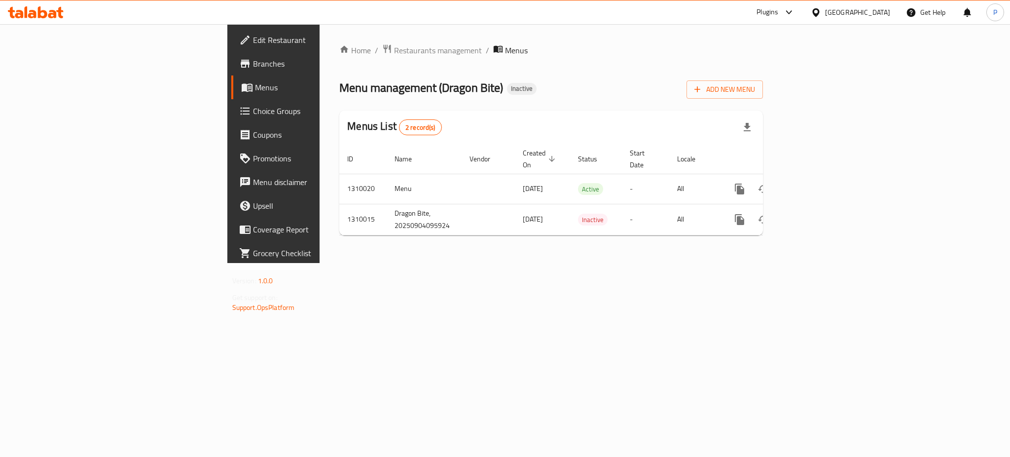
click at [716, 263] on div "Home / Restaurants management / Menus Menu management ( Dragon Bite ) Inactive …" at bounding box center [551, 143] width 463 height 239
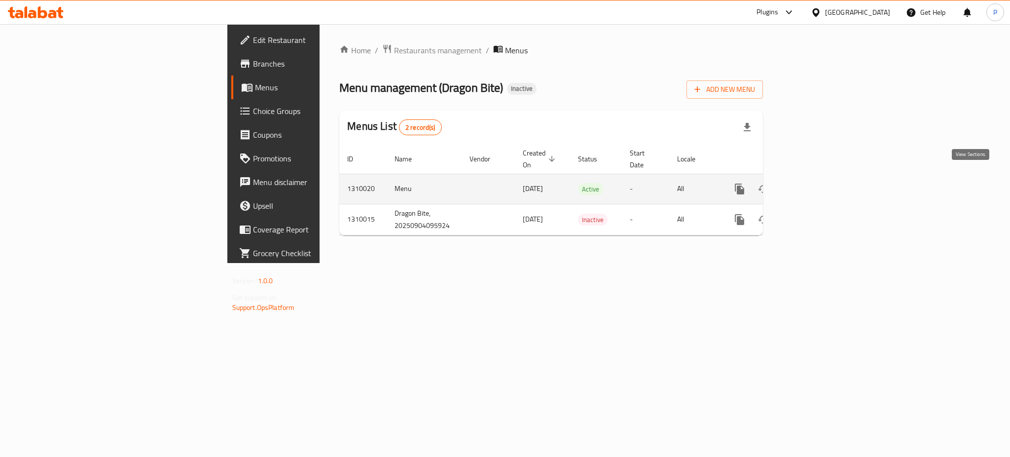
click at [822, 178] on link "enhanced table" at bounding box center [811, 189] width 24 height 24
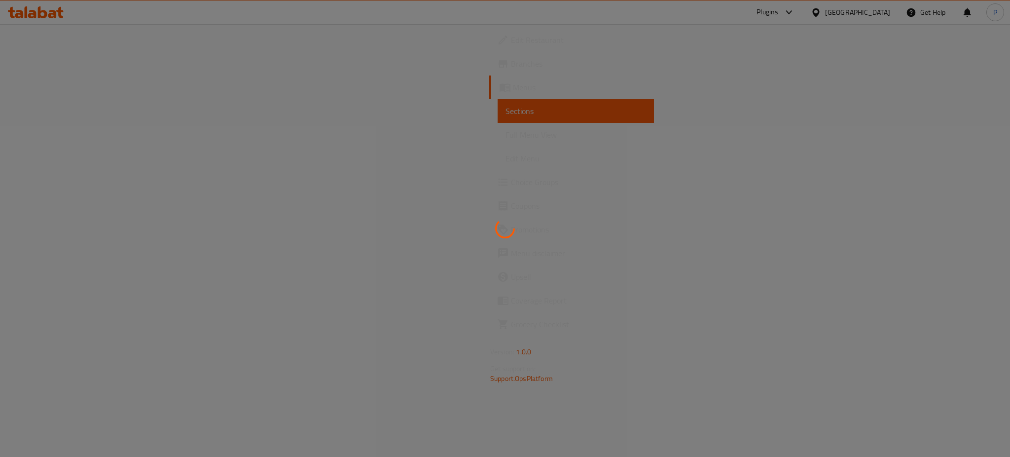
drag, startPoint x: 764, startPoint y: 249, endPoint x: 746, endPoint y: 251, distance: 18.4
click at [764, 249] on div at bounding box center [505, 228] width 1010 height 457
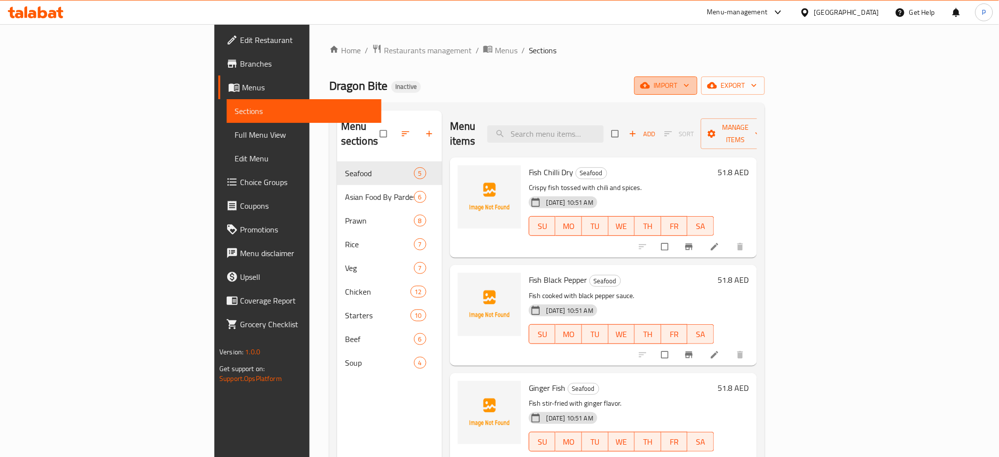
click at [690, 86] on span "import" at bounding box center [665, 85] width 47 height 12
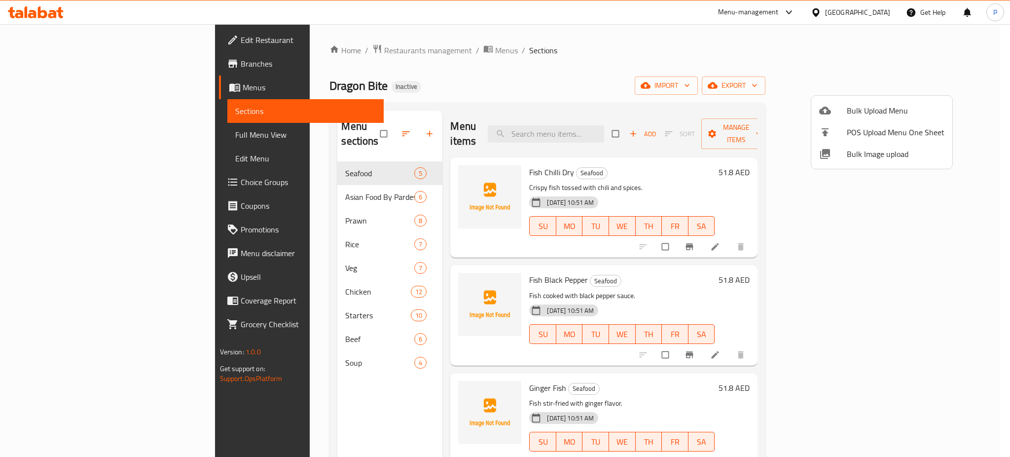
click at [848, 148] on span "Bulk Image upload" at bounding box center [896, 154] width 98 height 12
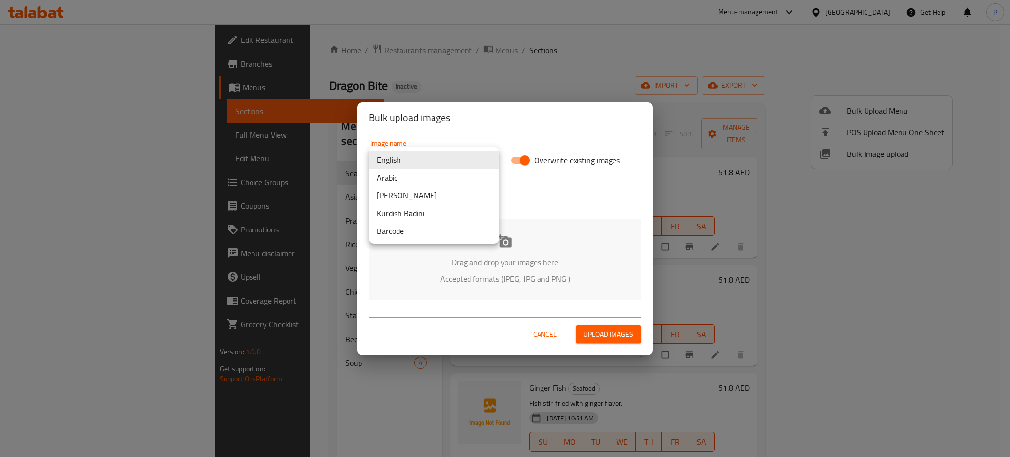
click at [448, 157] on body "​ Menu-management [GEOGRAPHIC_DATA] Get Help P Edit Restaurant Branches Menus S…" at bounding box center [505, 240] width 1010 height 432
click at [397, 174] on li "Arabic" at bounding box center [434, 178] width 130 height 18
click at [447, 162] on body "​ Menu-management [GEOGRAPHIC_DATA] Get Help P Edit Restaurant Branches Menus S…" at bounding box center [505, 240] width 1010 height 432
click at [429, 171] on li "[PERSON_NAME]" at bounding box center [434, 178] width 130 height 18
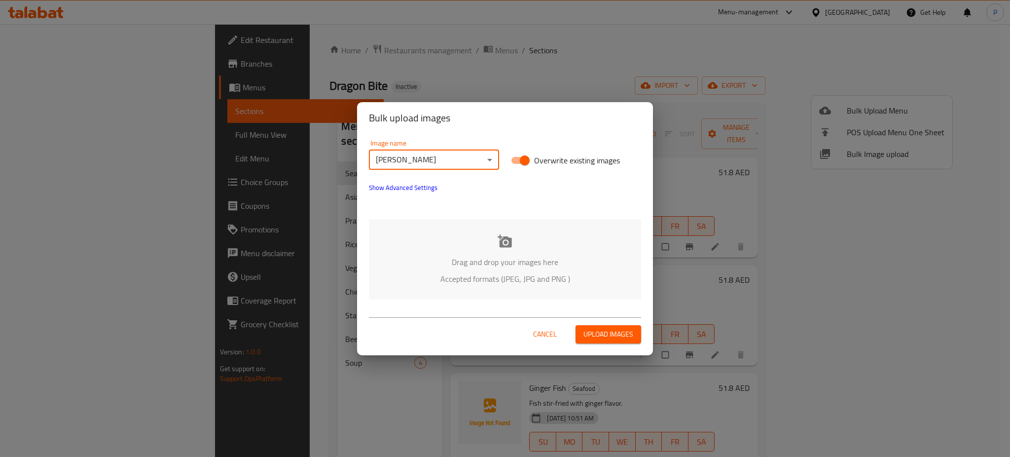
click at [425, 154] on body "​ Menu-management [GEOGRAPHIC_DATA] Get Help P Edit Restaurant Branches Menus S…" at bounding box center [505, 240] width 1010 height 432
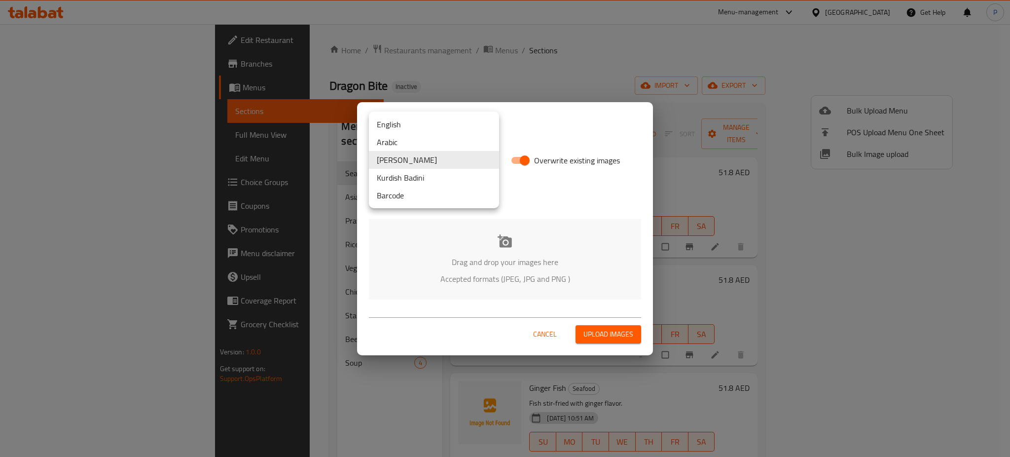
click at [403, 123] on li "English" at bounding box center [434, 124] width 130 height 18
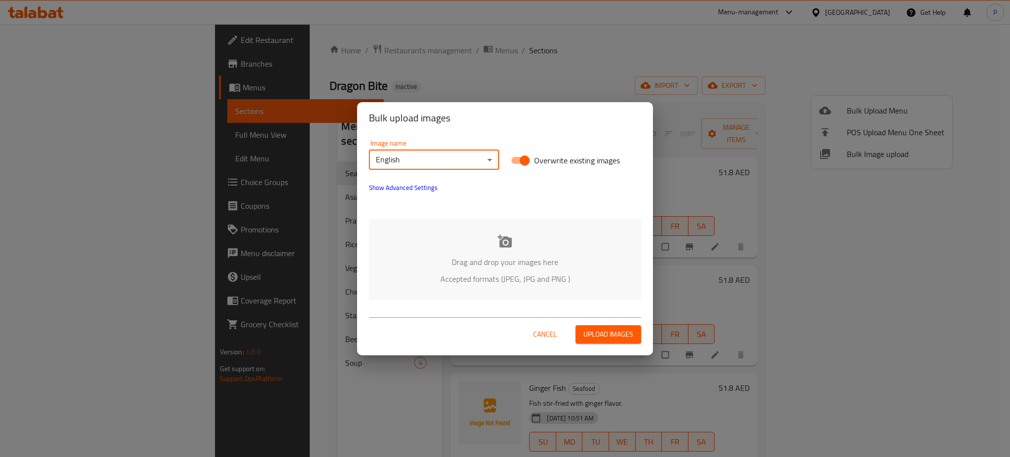
click at [470, 232] on div "Drag and drop your images here Accepted formats (JPEG, JPG and PNG )" at bounding box center [505, 259] width 272 height 80
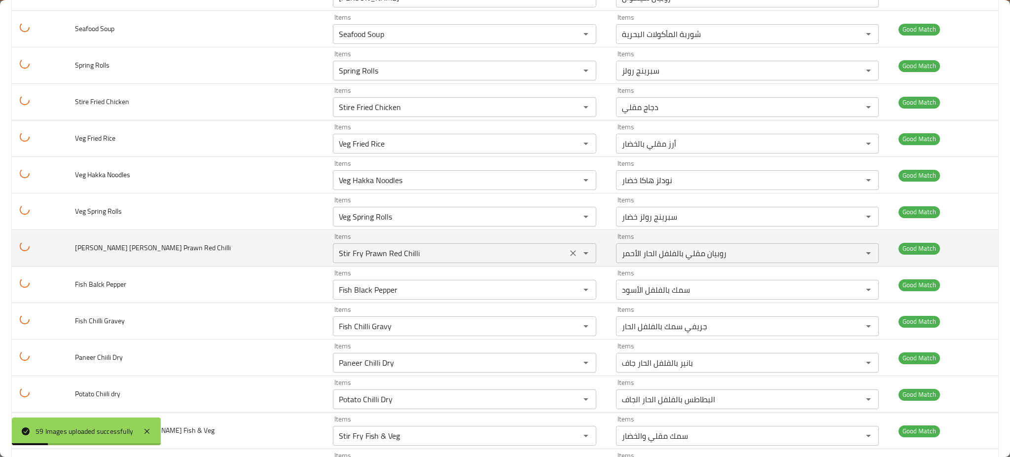
scroll to position [1868, 0]
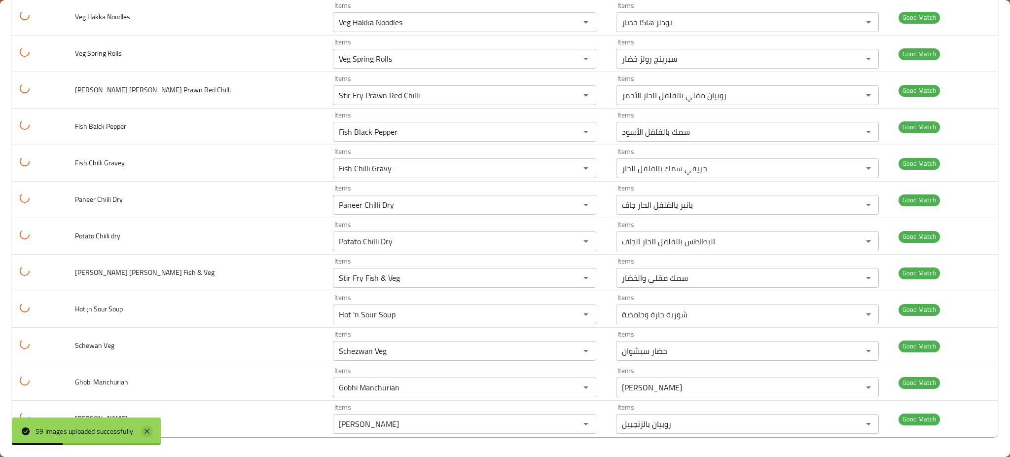
click at [148, 429] on icon at bounding box center [146, 430] width 5 height 5
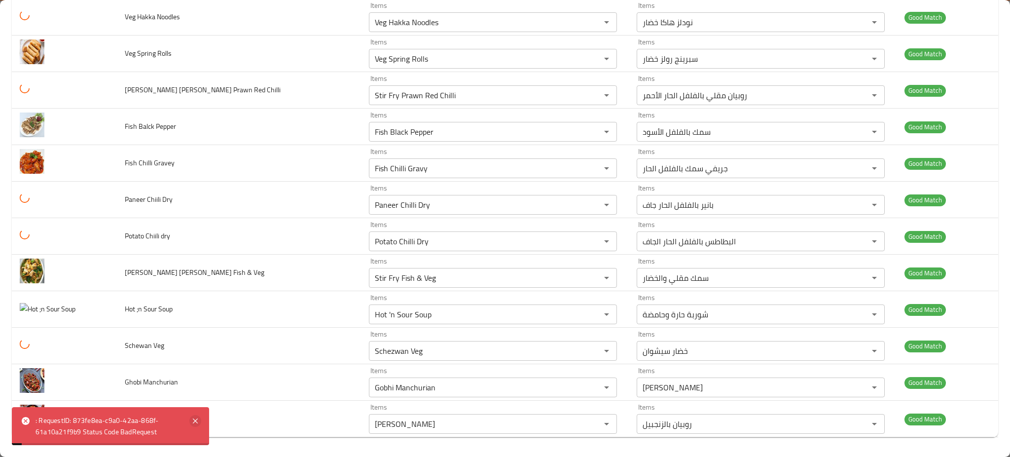
click at [198, 417] on icon at bounding box center [195, 421] width 12 height 12
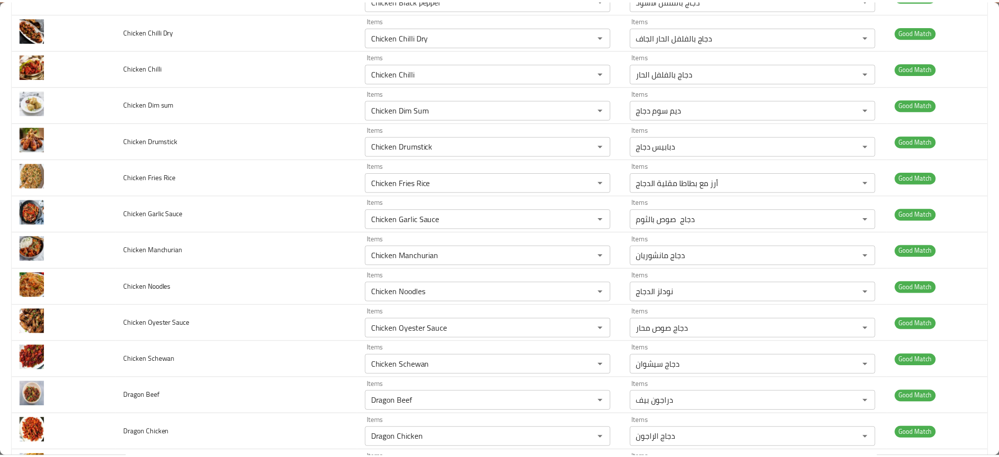
scroll to position [0, 0]
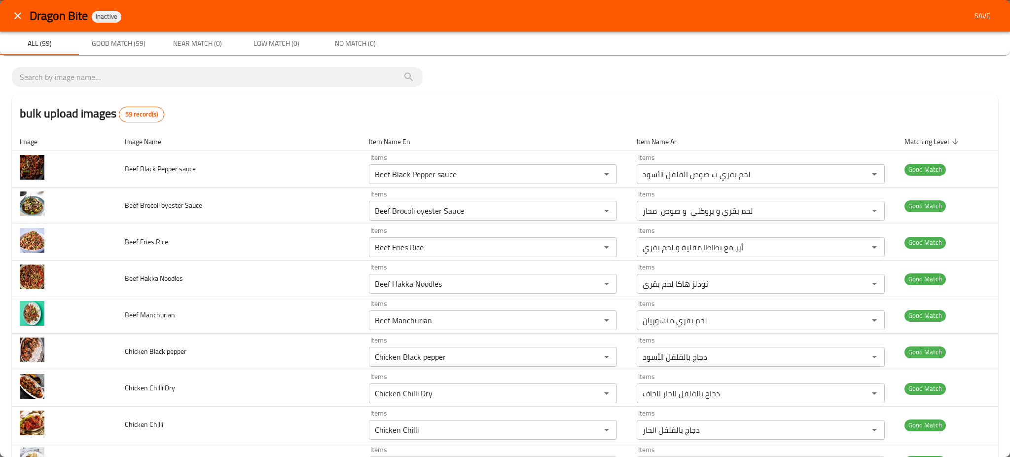
click at [990, 6] on div "Dragon Bite Inactive Save" at bounding box center [505, 16] width 1010 height 32
click at [986, 7] on button "Save" at bounding box center [982, 16] width 32 height 18
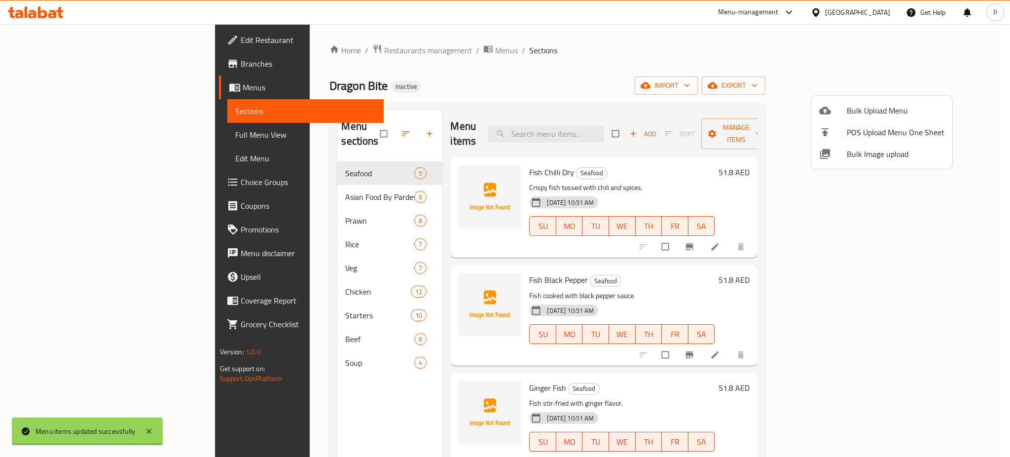
click at [308, 190] on div at bounding box center [505, 228] width 1010 height 457
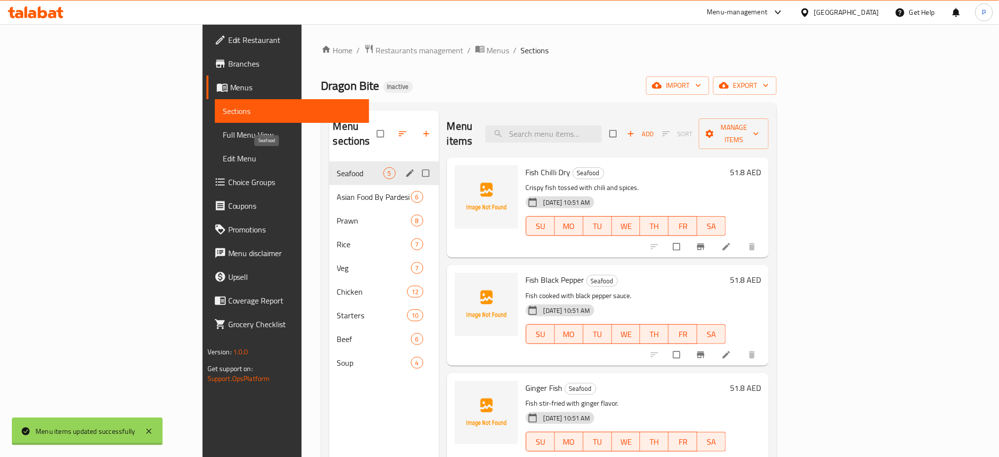
drag, startPoint x: 239, startPoint y: 159, endPoint x: 246, endPoint y: 170, distance: 13.3
click at [337, 167] on span "Seafood" at bounding box center [360, 173] width 46 height 12
click at [329, 185] on div "Asian Food By Pardesi Darbar 6" at bounding box center [384, 197] width 110 height 24
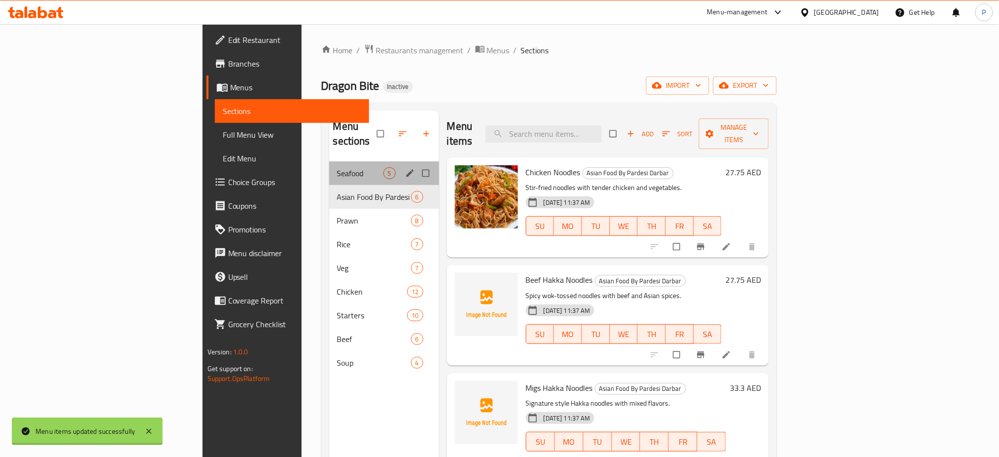
click at [329, 161] on div "Seafood 5" at bounding box center [384, 173] width 110 height 24
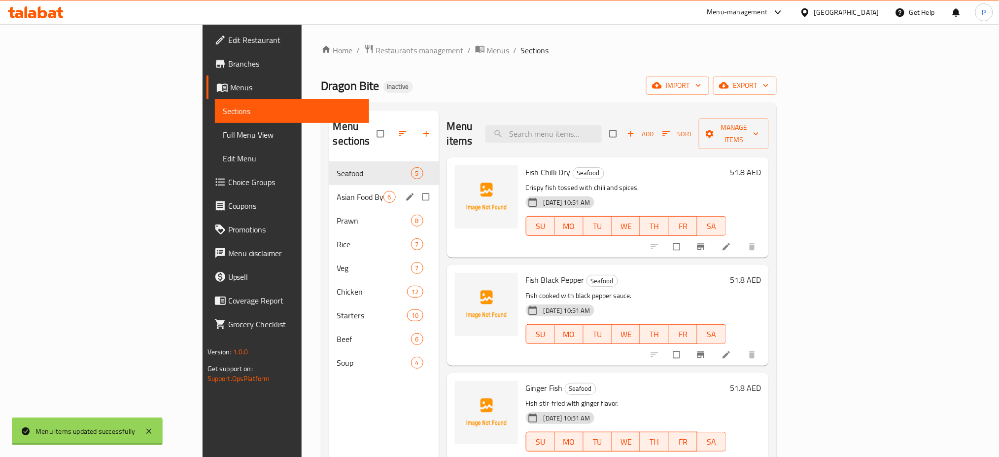
click at [329, 185] on div "Asian Food By Pardesi Darbar 6" at bounding box center [384, 197] width 110 height 24
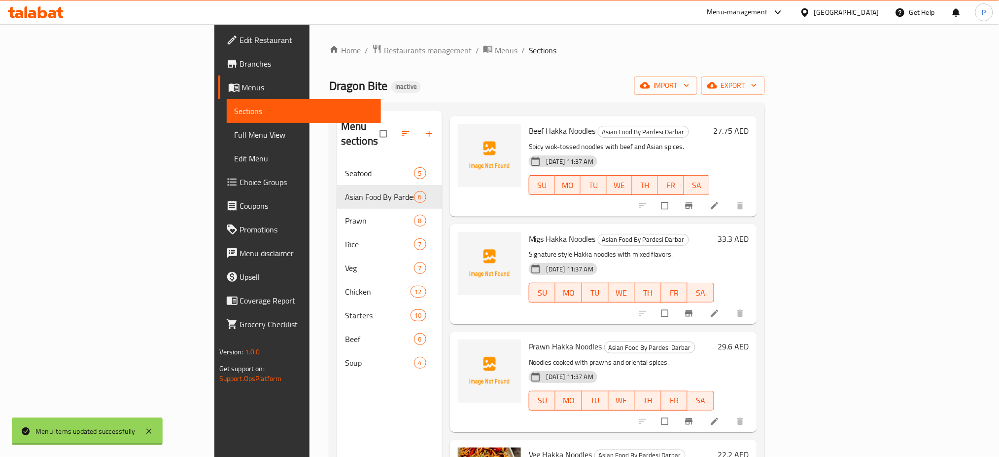
scroll to position [214, 0]
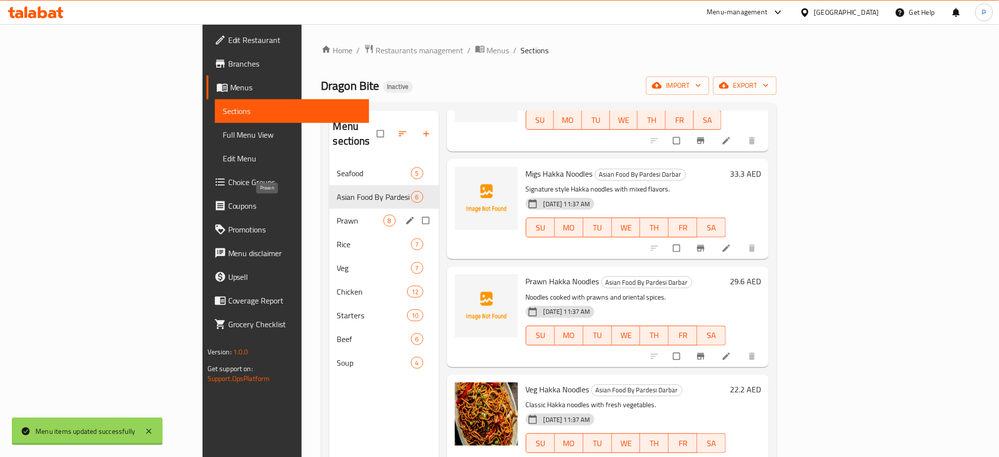
click at [337, 214] on span "Prawn" at bounding box center [360, 220] width 46 height 12
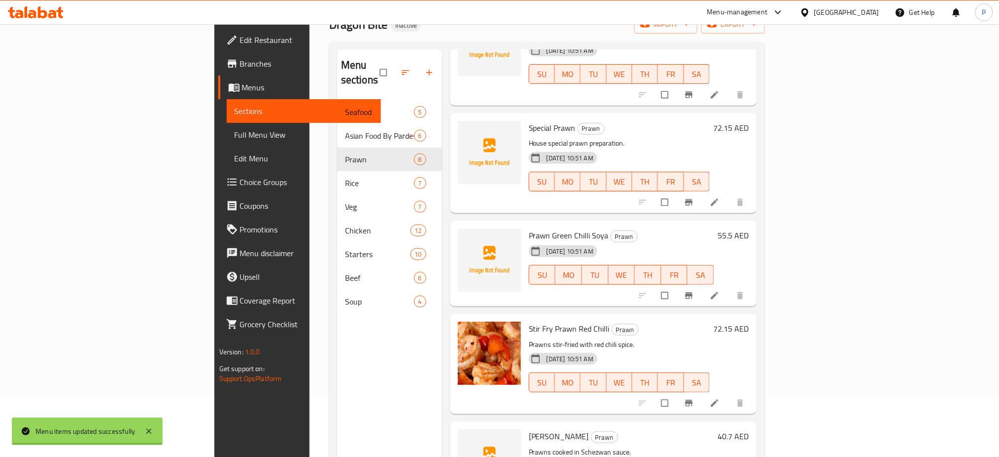
scroll to position [138, 0]
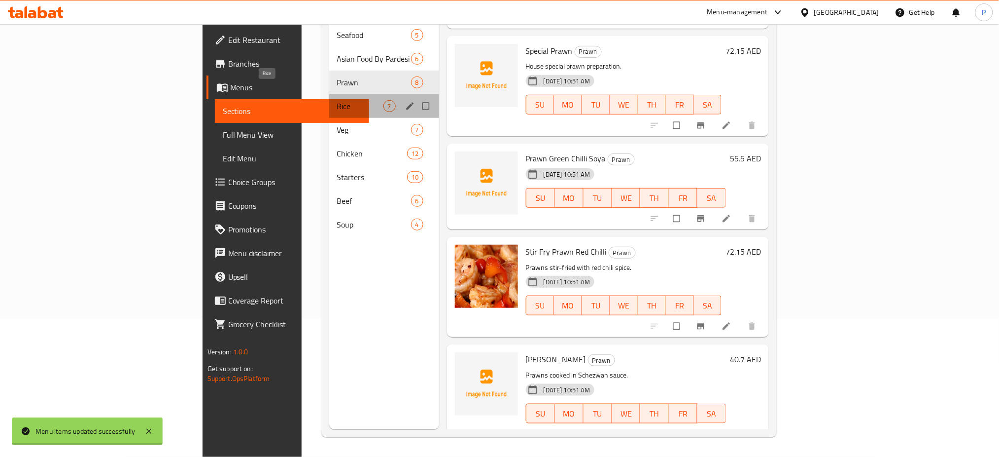
click at [337, 100] on span "Rice" at bounding box center [360, 106] width 46 height 12
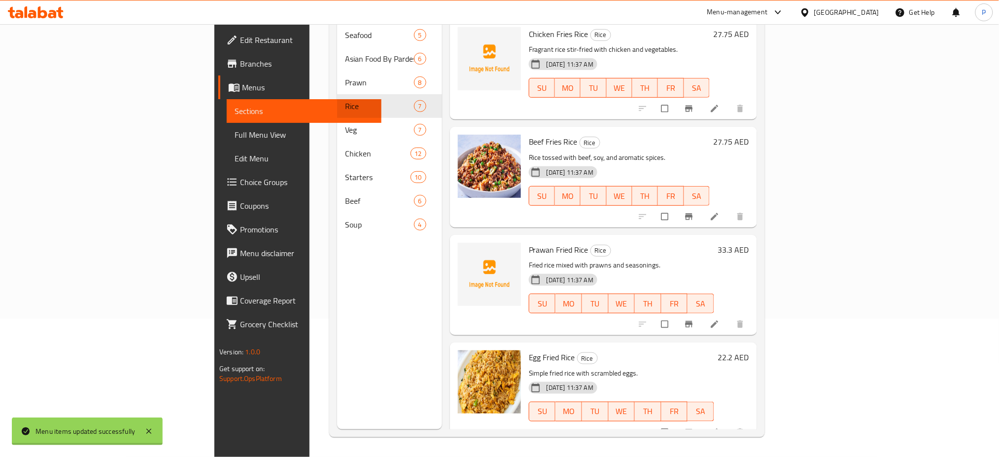
scroll to position [321, 0]
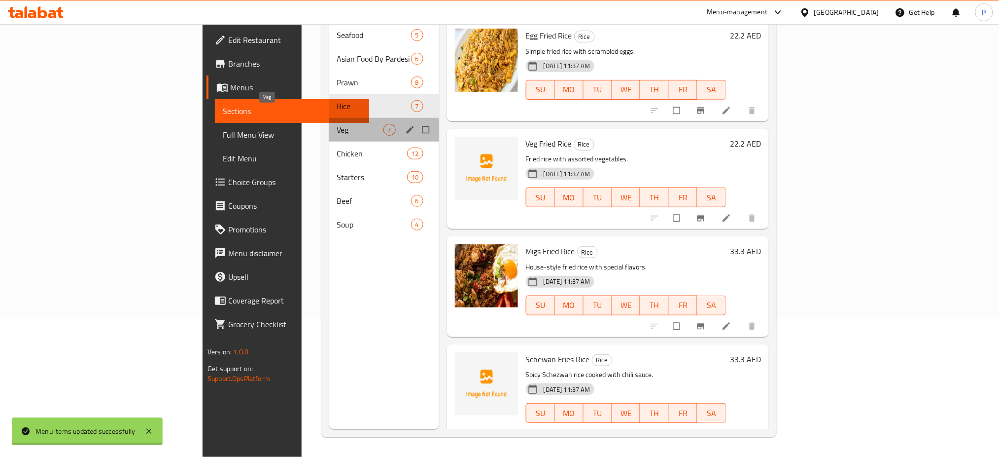
click at [337, 124] on span "Veg" at bounding box center [360, 130] width 46 height 12
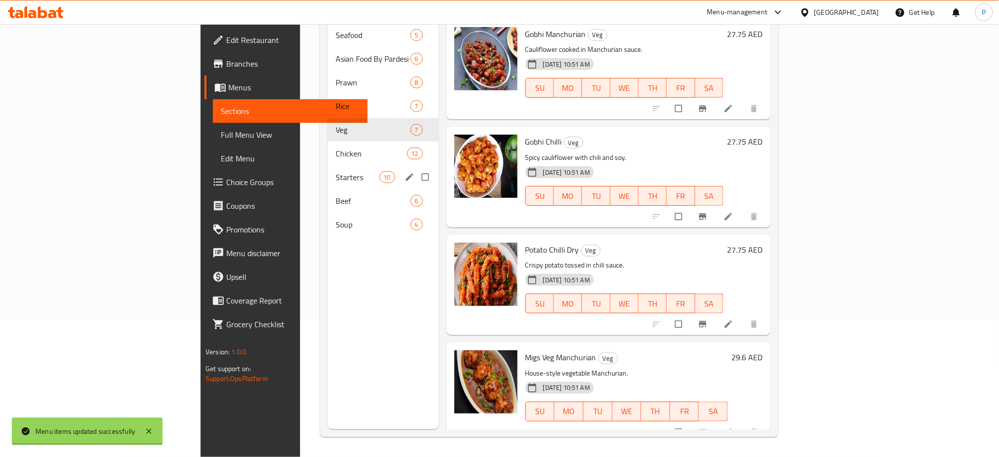
click at [336, 147] on span "Chicken" at bounding box center [371, 153] width 71 height 12
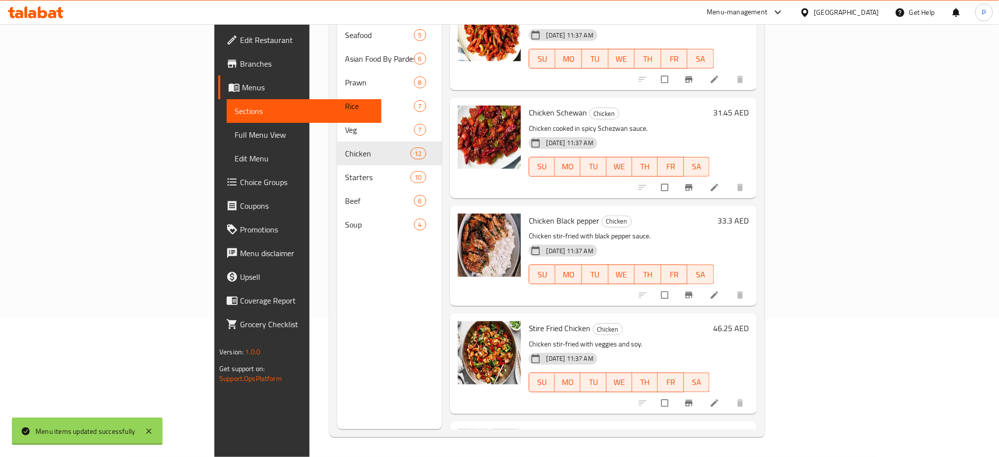
scroll to position [860, 0]
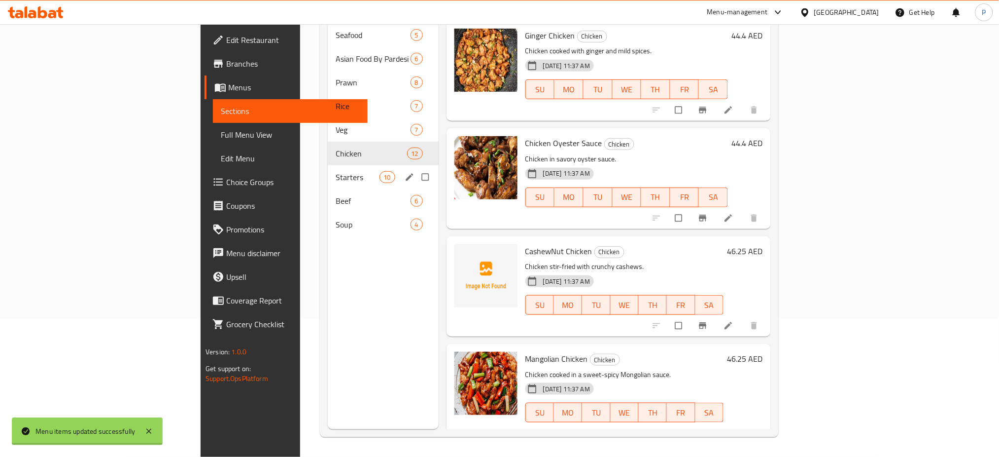
click at [336, 171] on span "Starters" at bounding box center [357, 177] width 43 height 12
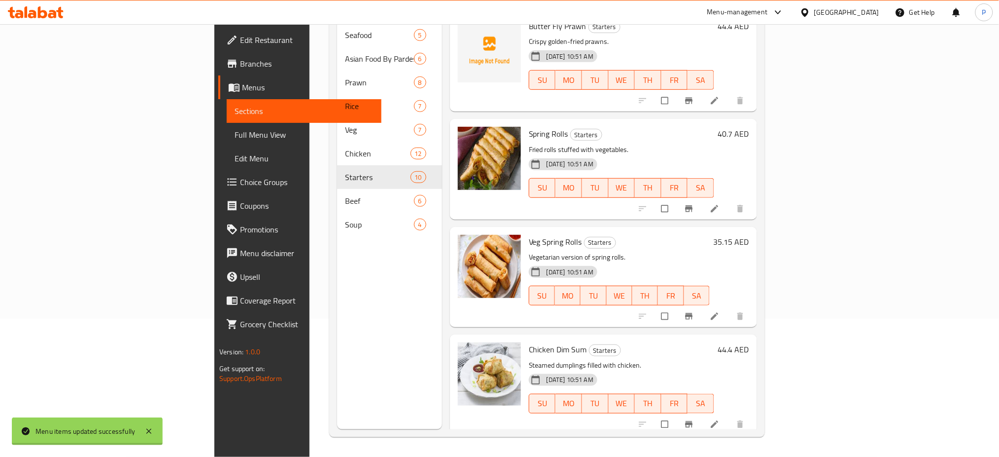
scroll to position [644, 0]
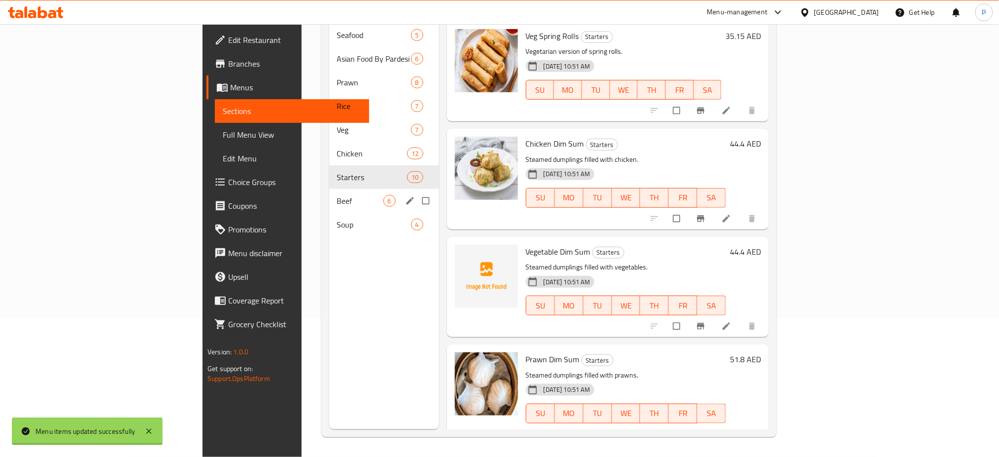
click at [337, 195] on span "Beef" at bounding box center [360, 201] width 46 height 12
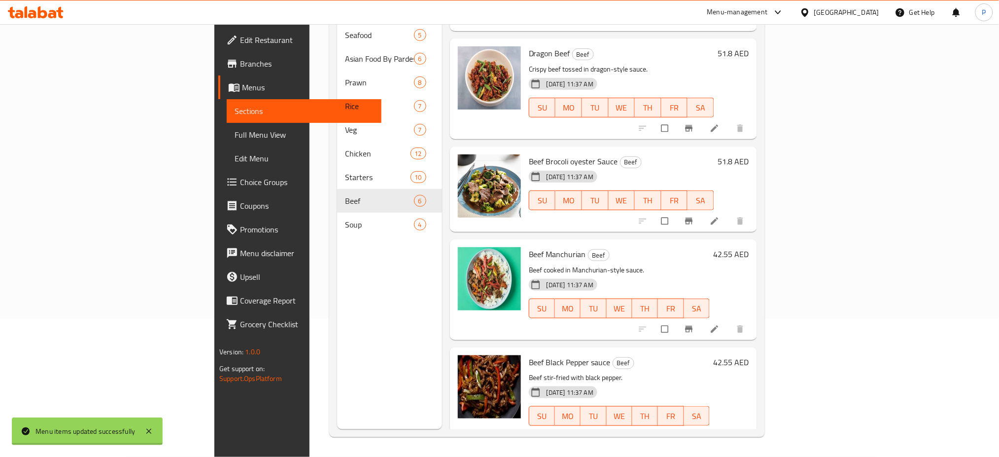
scroll to position [199, 0]
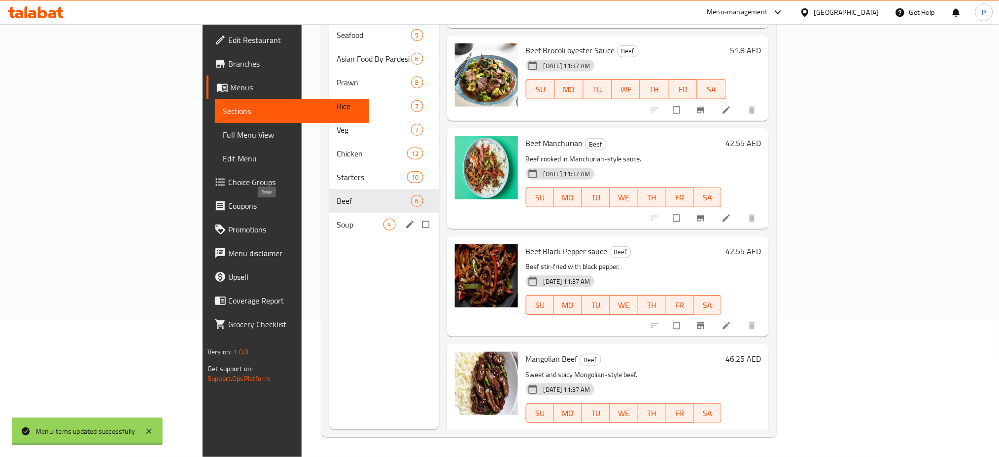
click at [337, 218] on span "Soup" at bounding box center [360, 224] width 46 height 12
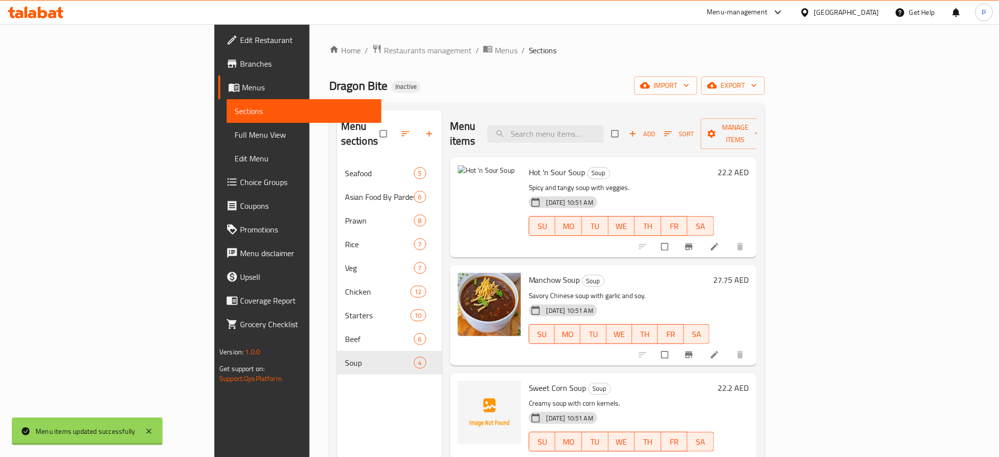
click at [529, 165] on span "Hot 'n Sour Soup" at bounding box center [557, 172] width 57 height 15
drag, startPoint x: 502, startPoint y: 155, endPoint x: 518, endPoint y: 155, distance: 16.3
click at [529, 165] on span "Hot 'n Sour Soup" at bounding box center [557, 172] width 57 height 15
copy span "Sour Soup"
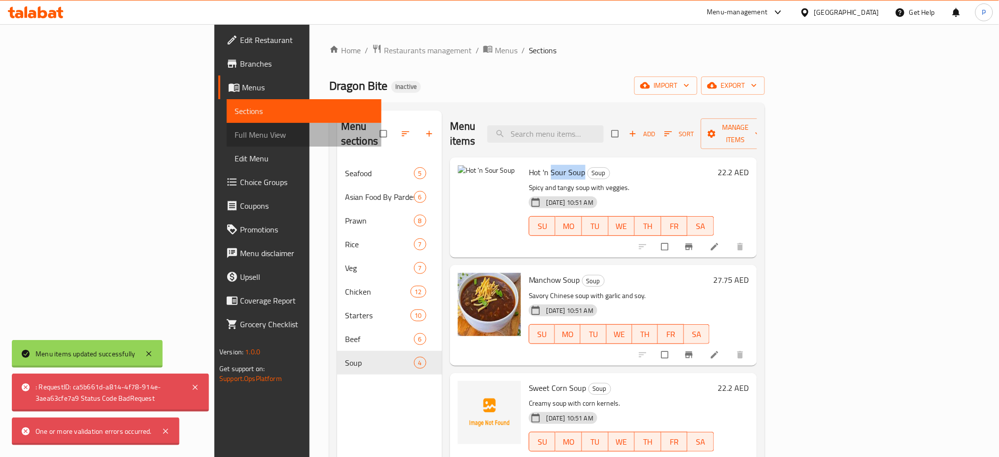
click at [235, 134] on span "Full Menu View" at bounding box center [304, 135] width 139 height 12
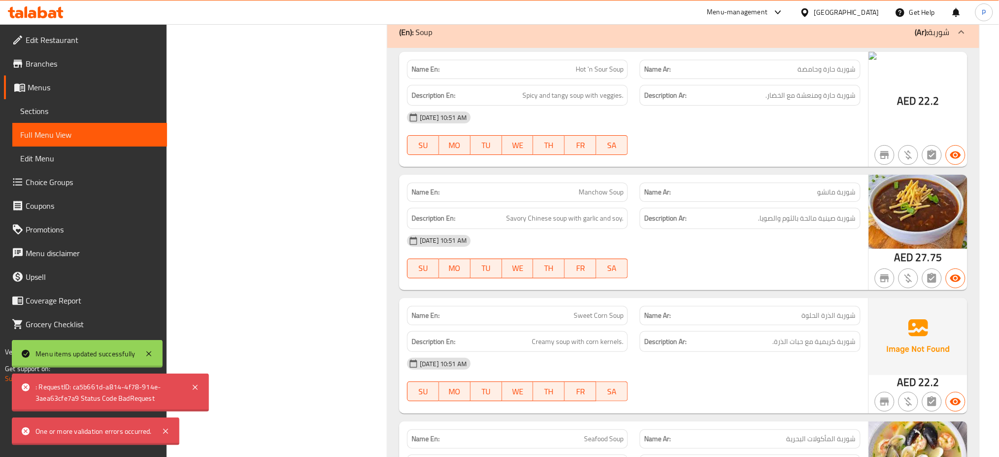
scroll to position [7929, 0]
